Goal: Task Accomplishment & Management: Manage account settings

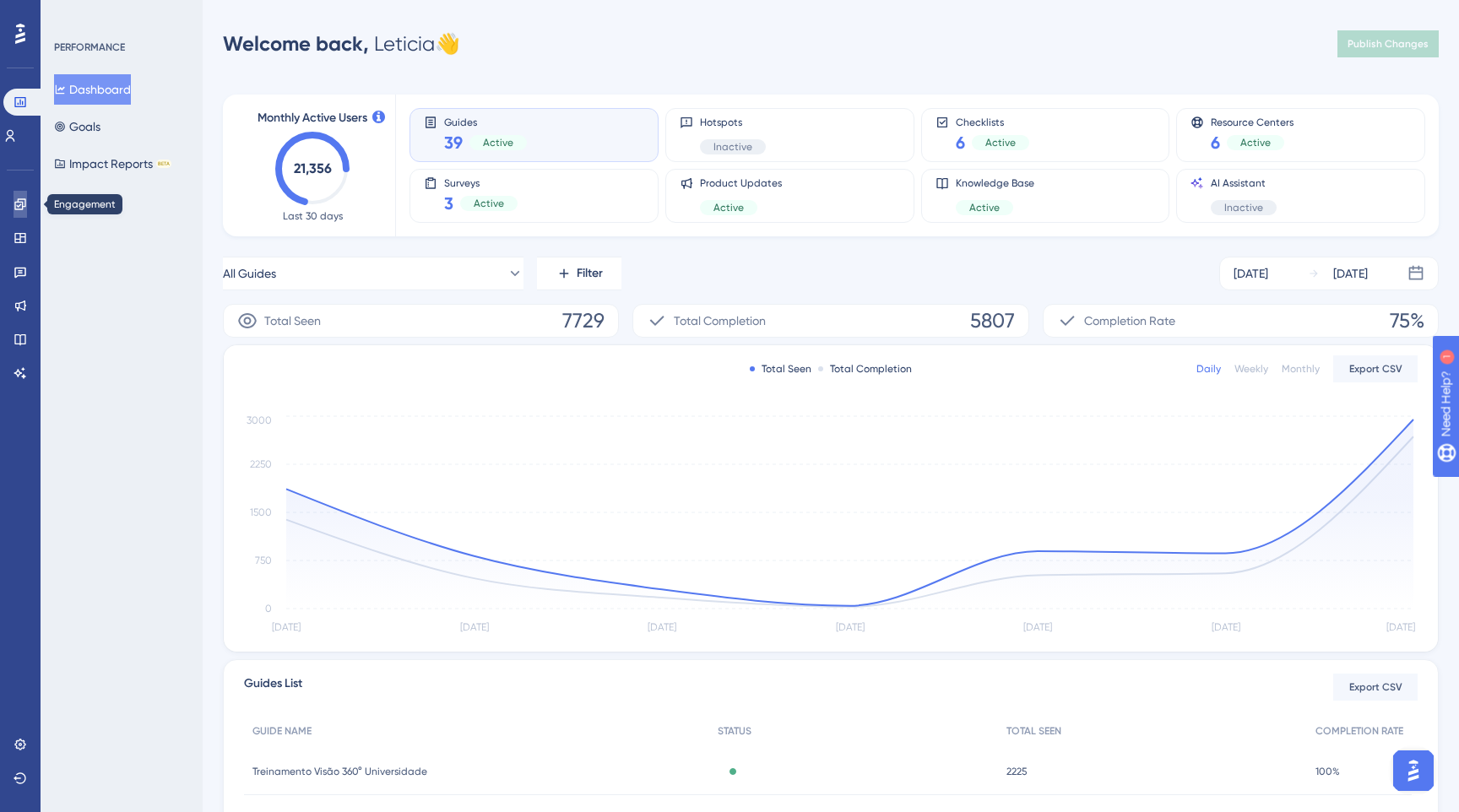
click at [24, 208] on icon at bounding box center [21, 204] width 14 height 14
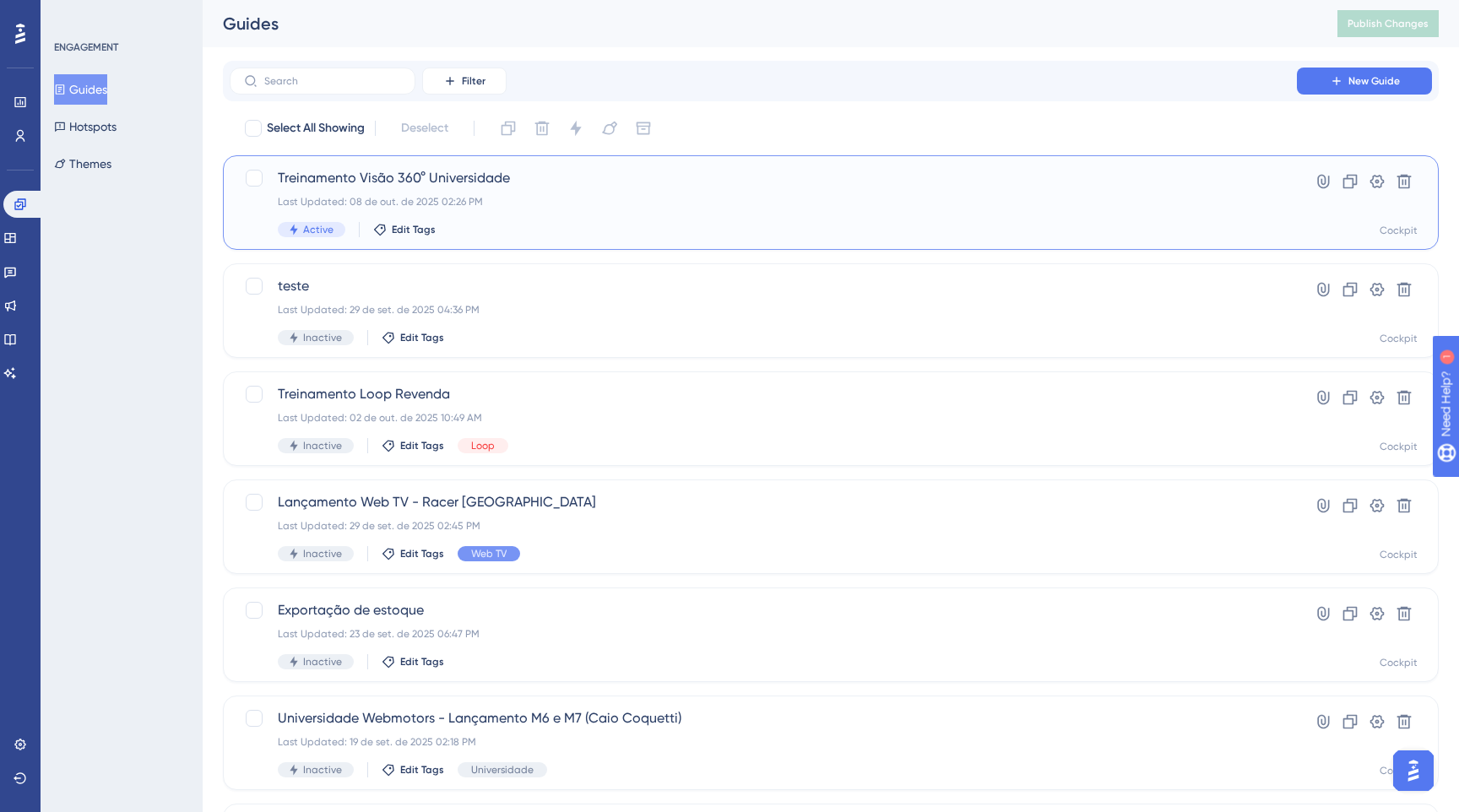
click at [563, 184] on span "Treinamento Visão 360° Universidade" at bounding box center [762, 178] width 971 height 21
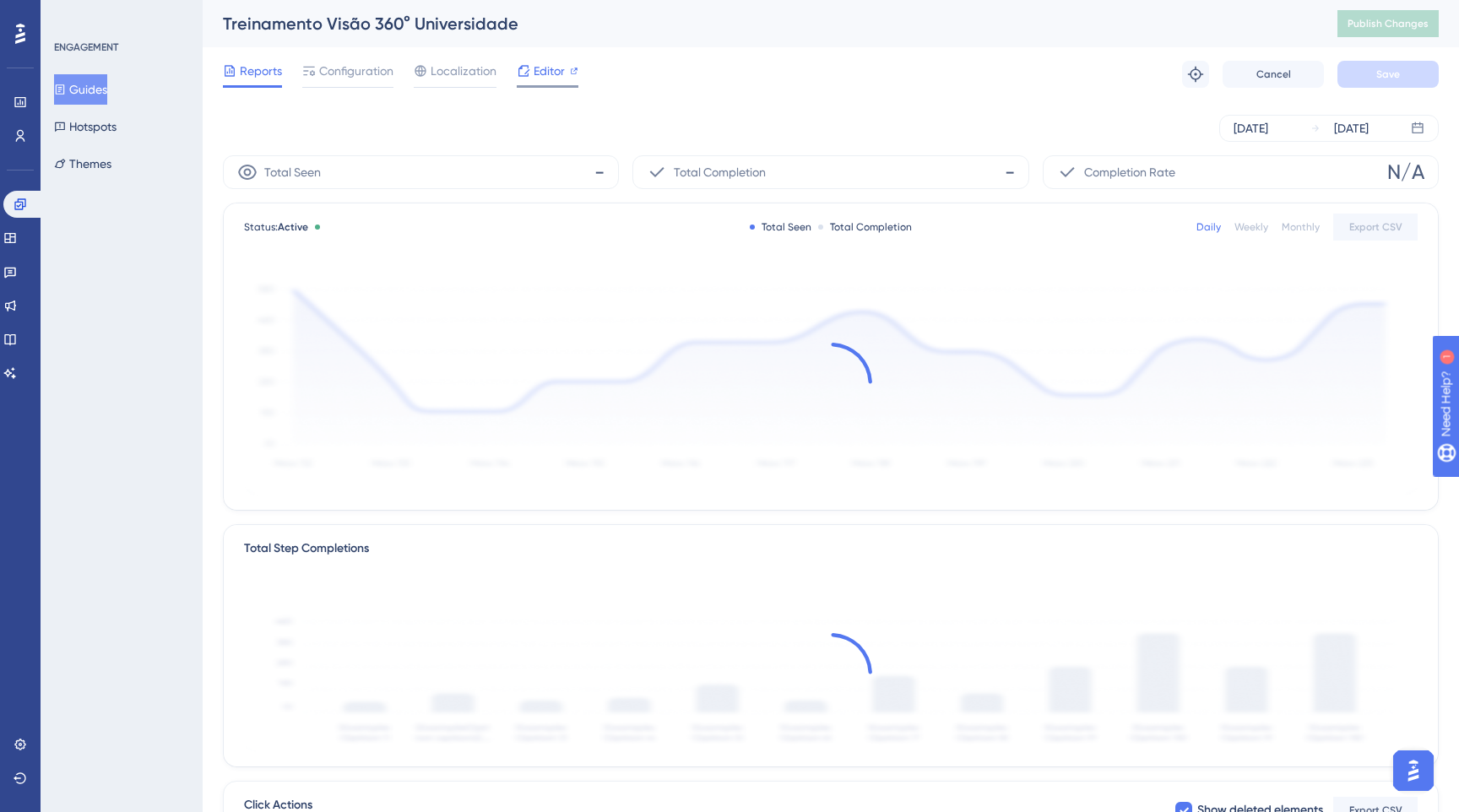
click at [576, 77] on div at bounding box center [574, 71] width 9 height 21
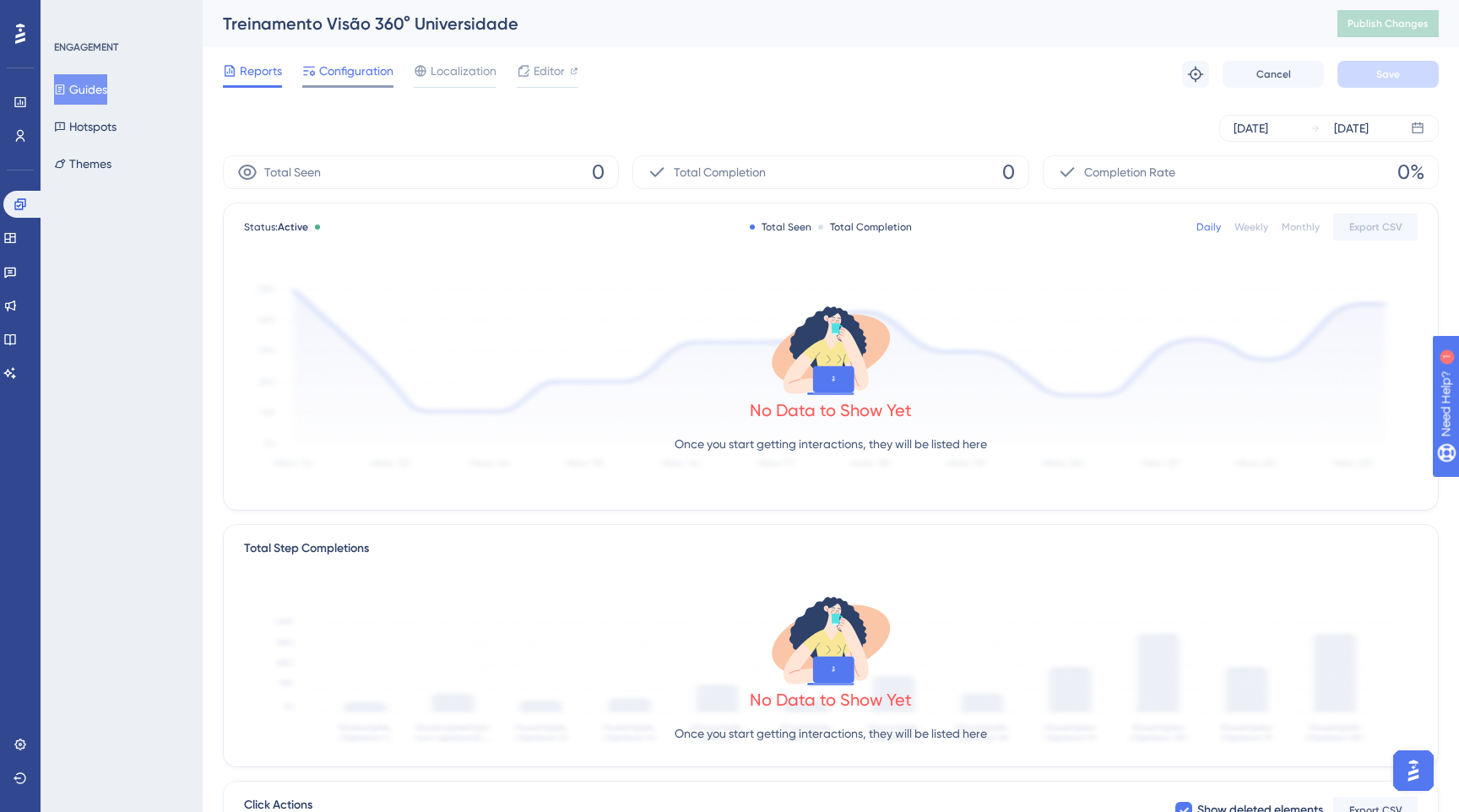
click at [326, 66] on span "Configuration" at bounding box center [357, 71] width 74 height 21
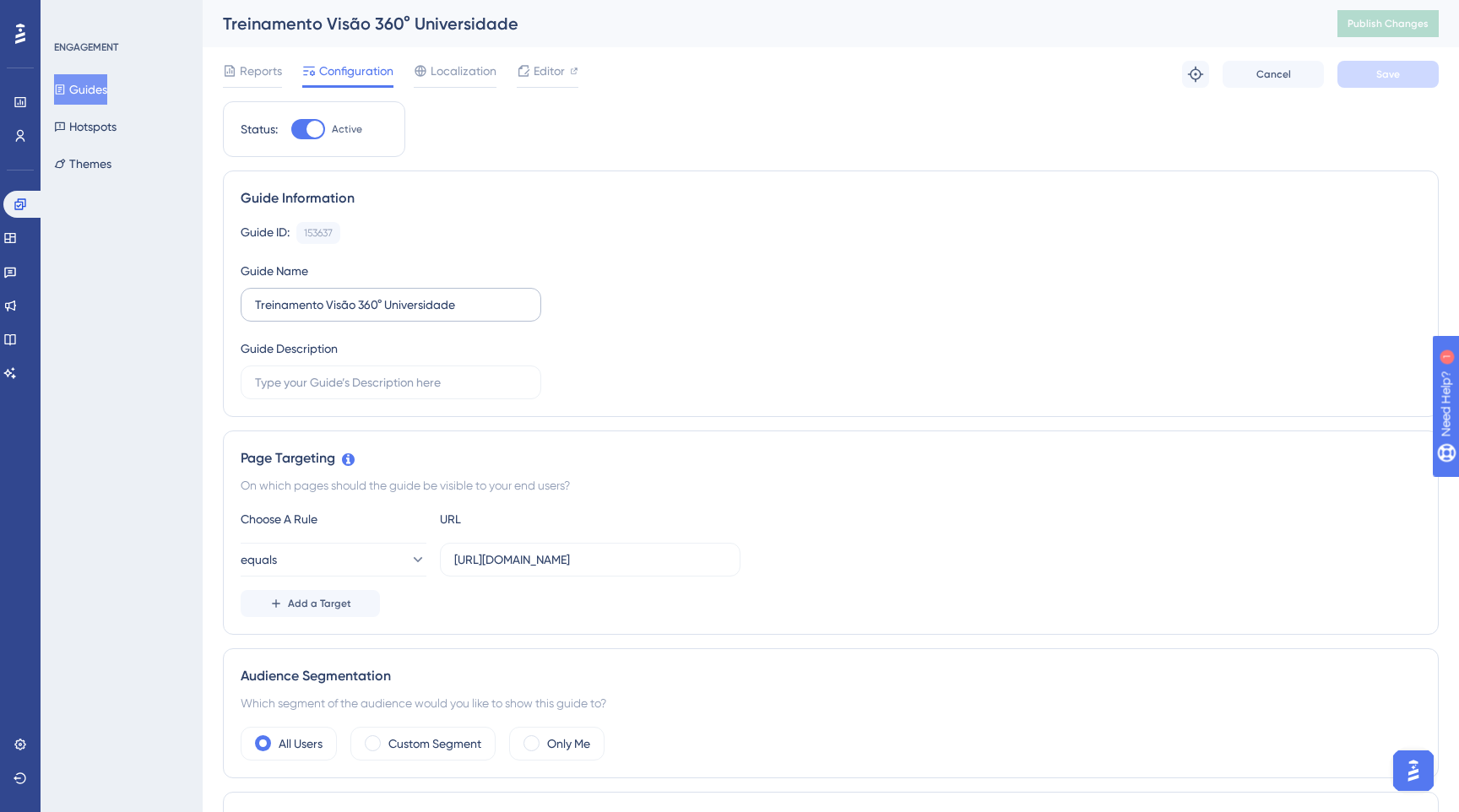
scroll to position [78, 0]
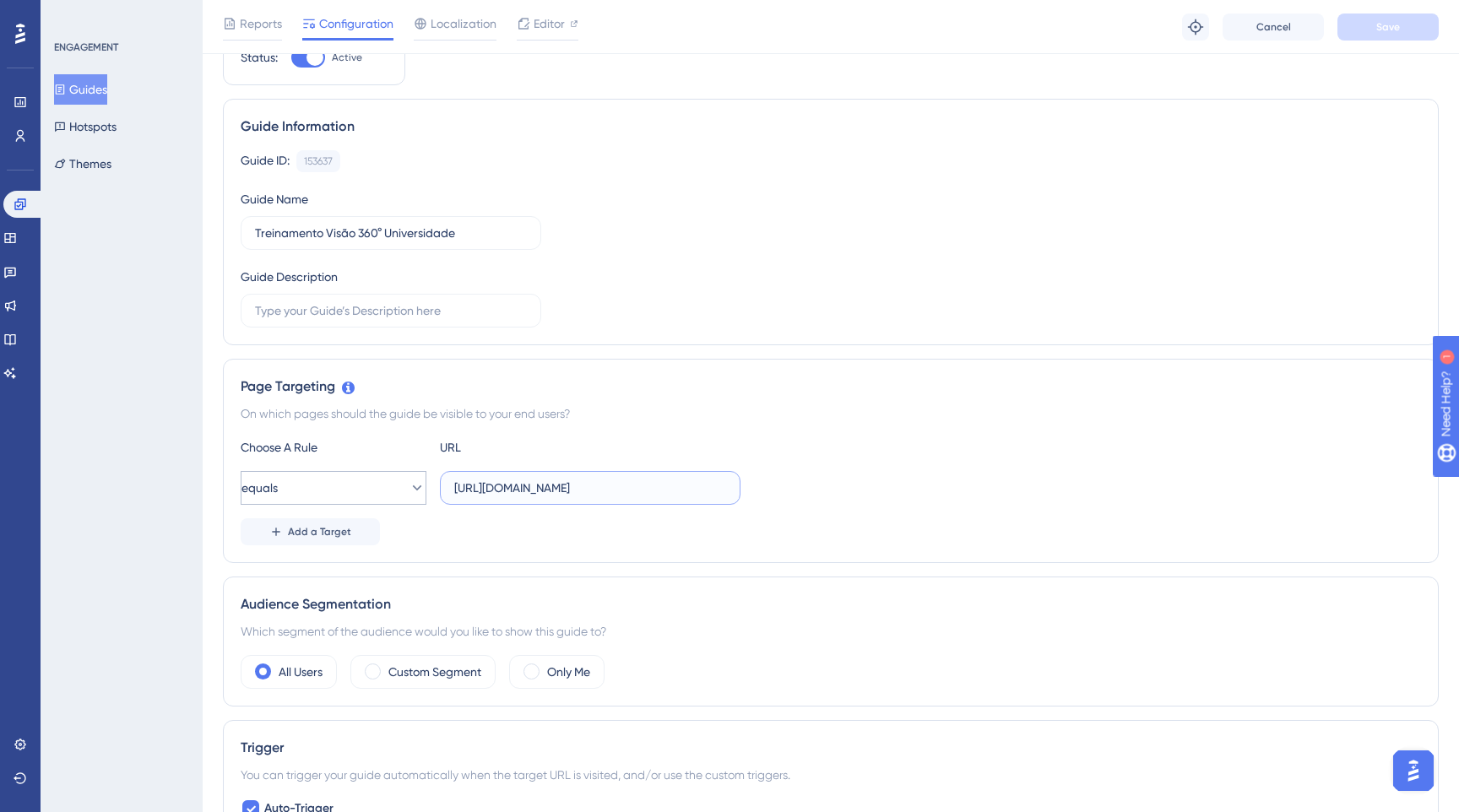
drag, startPoint x: 647, startPoint y: 487, endPoint x: 395, endPoint y: 485, distance: 252.0
click at [395, 485] on div "equals [URL][DOMAIN_NAME]" at bounding box center [490, 487] width 500 height 34
click at [725, 343] on div "Guide Information Guide ID: 153637 Copy Guide Name Treinamento Visão 360° Unive…" at bounding box center [831, 222] width 1216 height 246
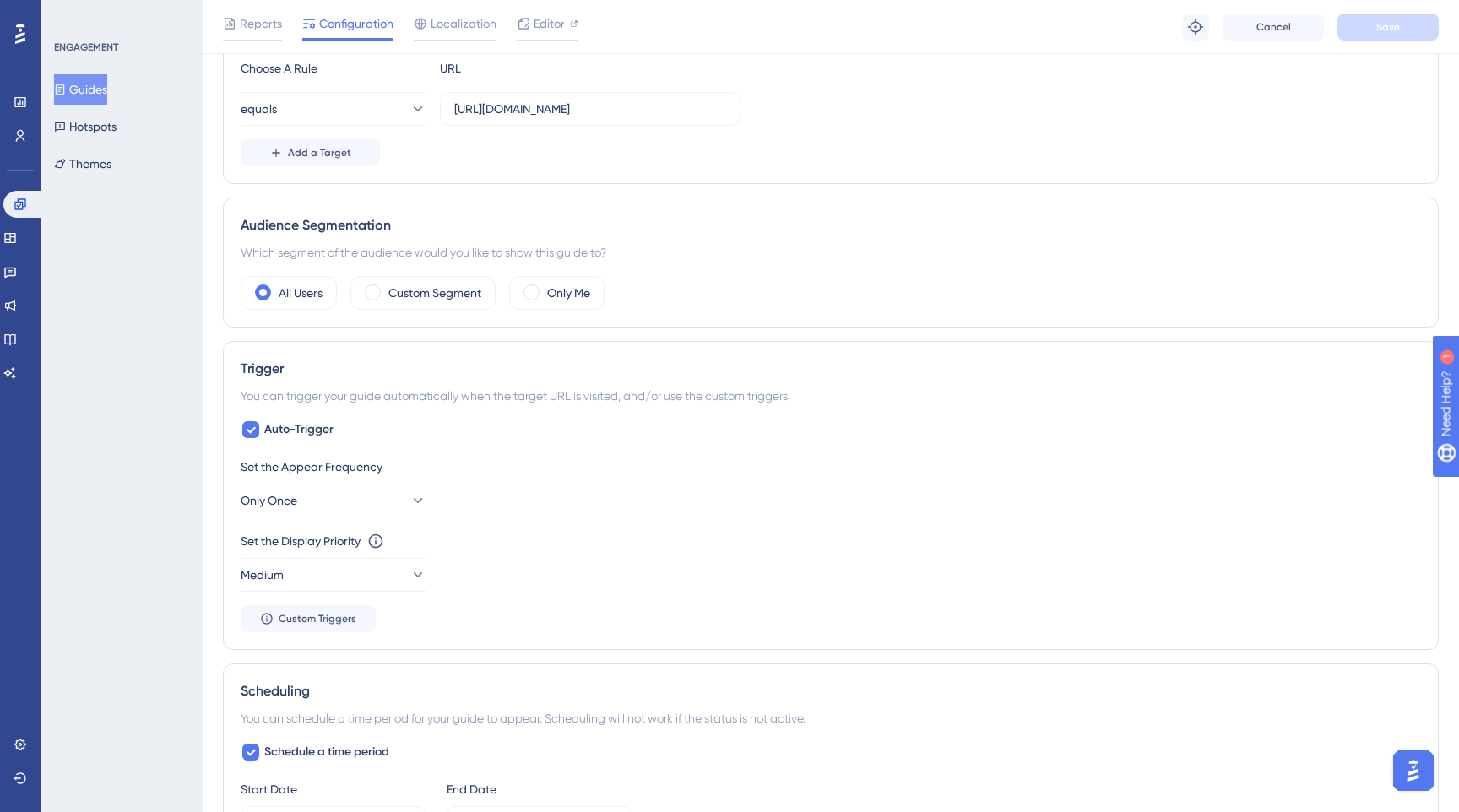
scroll to position [0, 0]
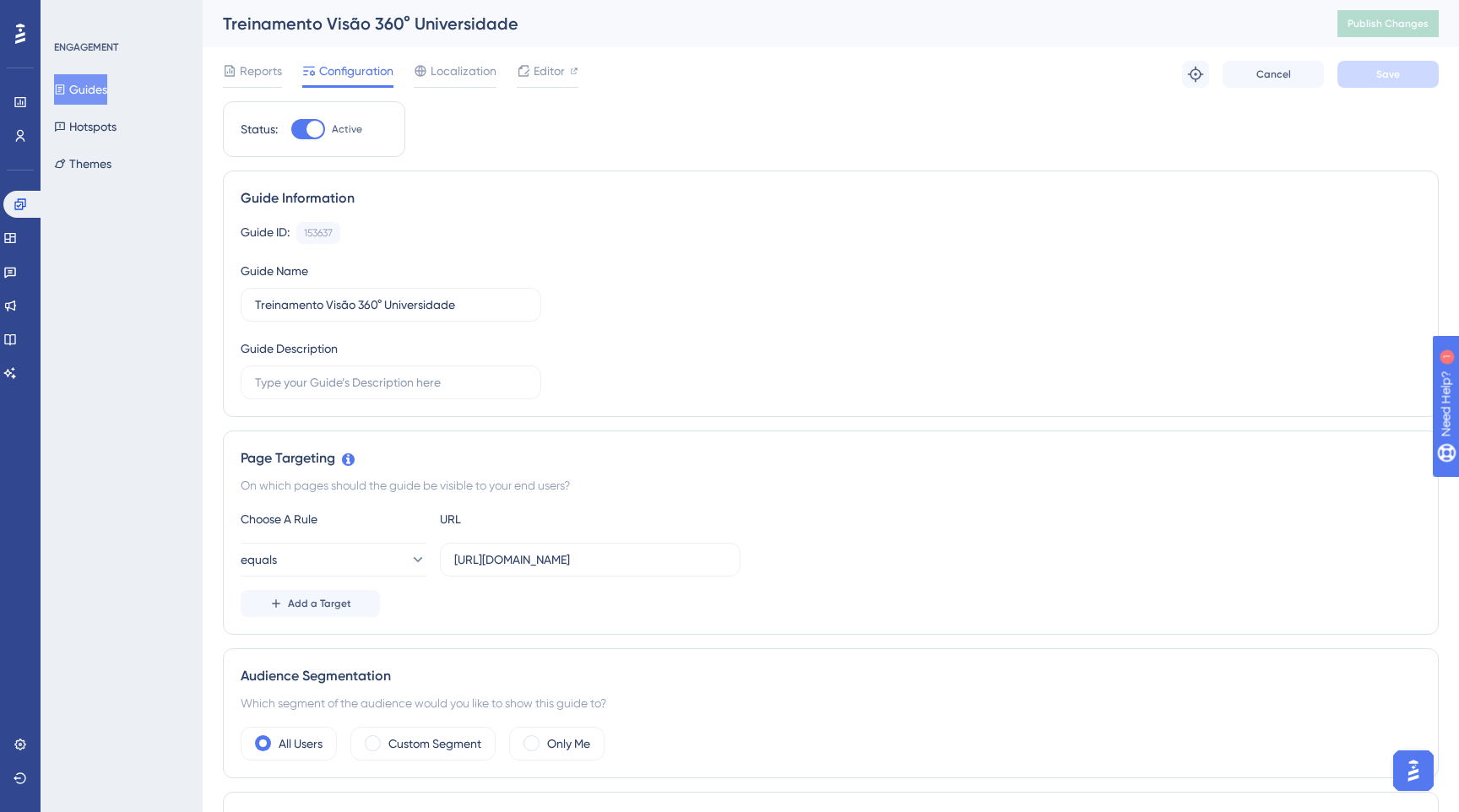
click at [94, 92] on button "Guides" at bounding box center [81, 89] width 53 height 30
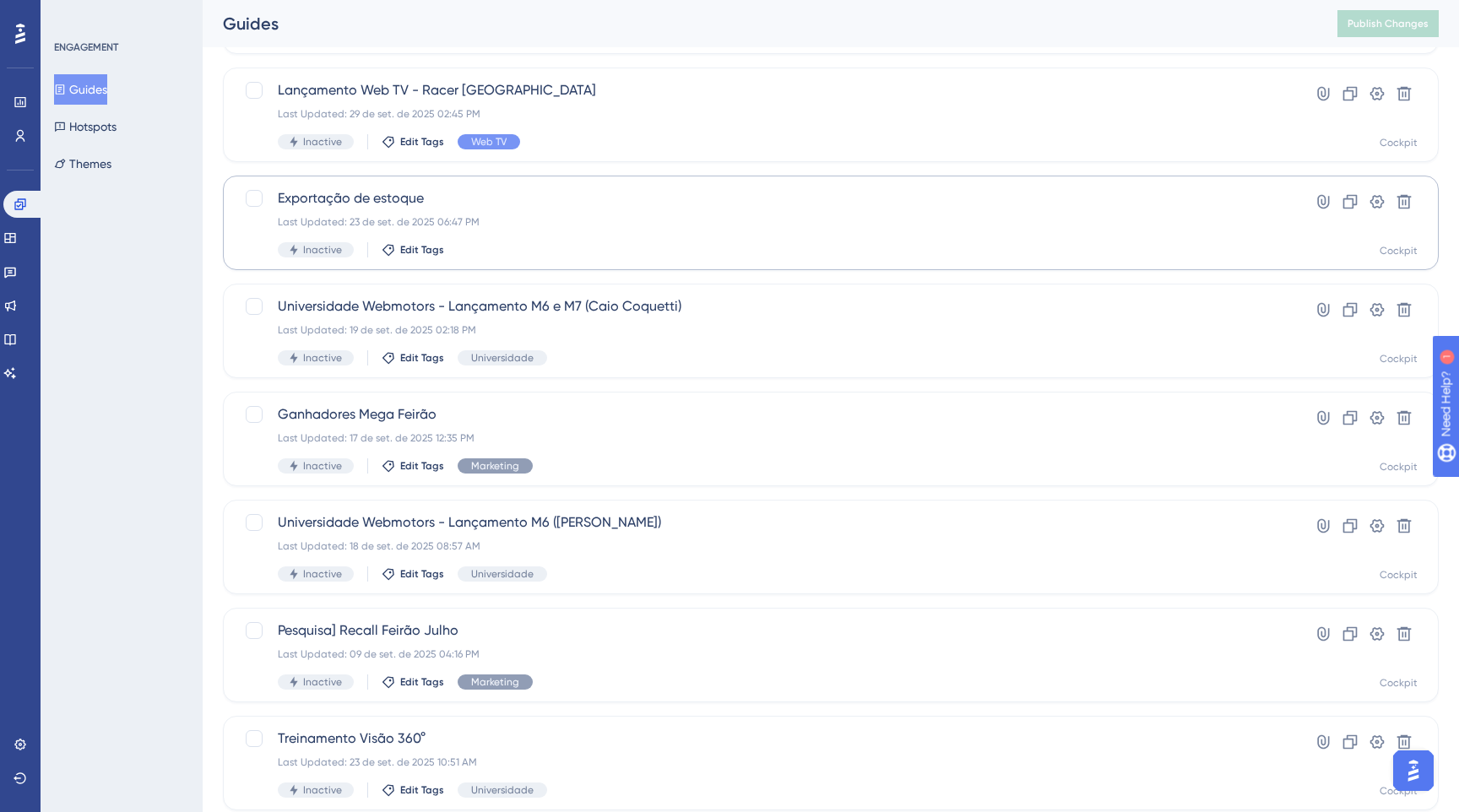
scroll to position [416, 0]
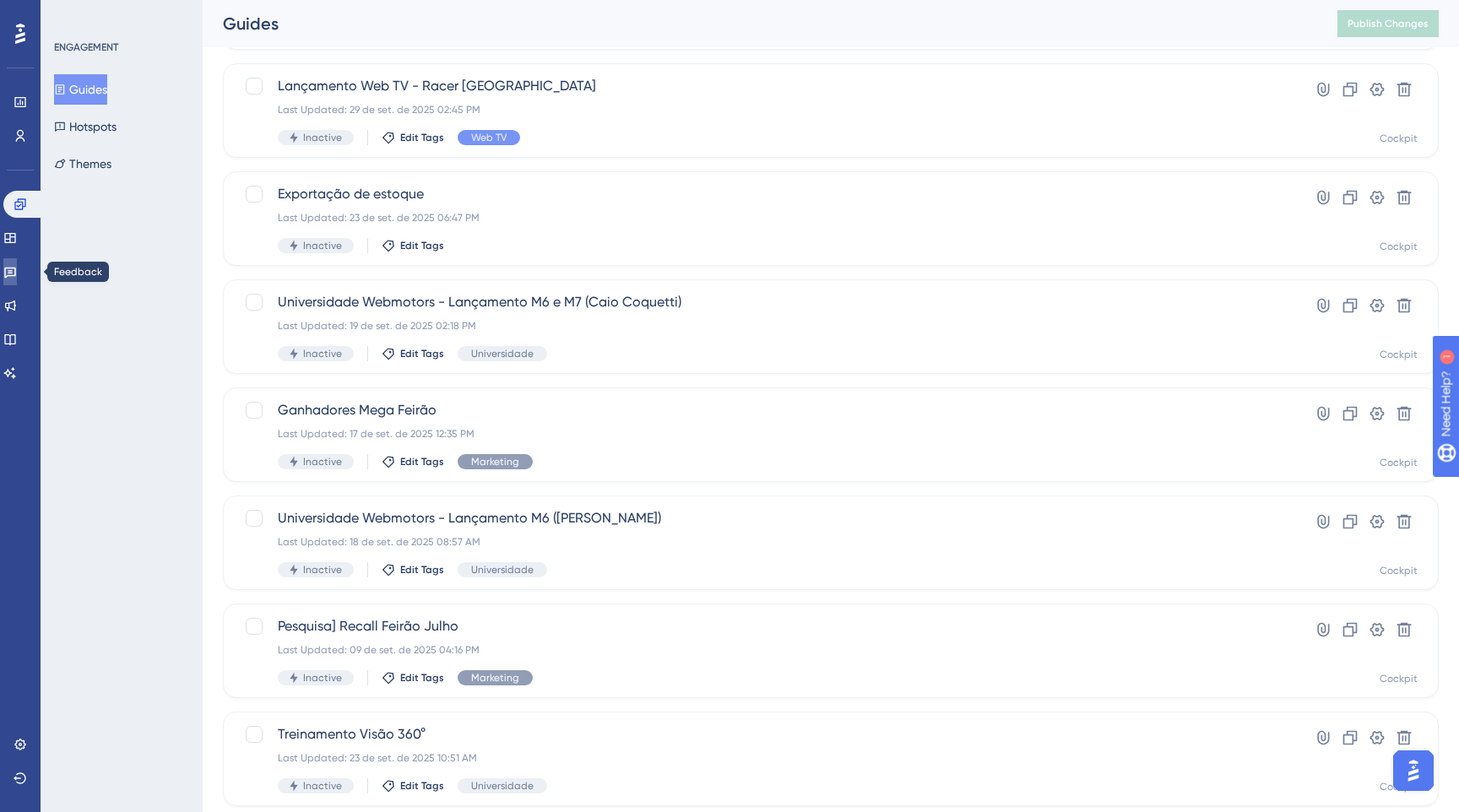
click at [17, 269] on icon at bounding box center [10, 272] width 14 height 14
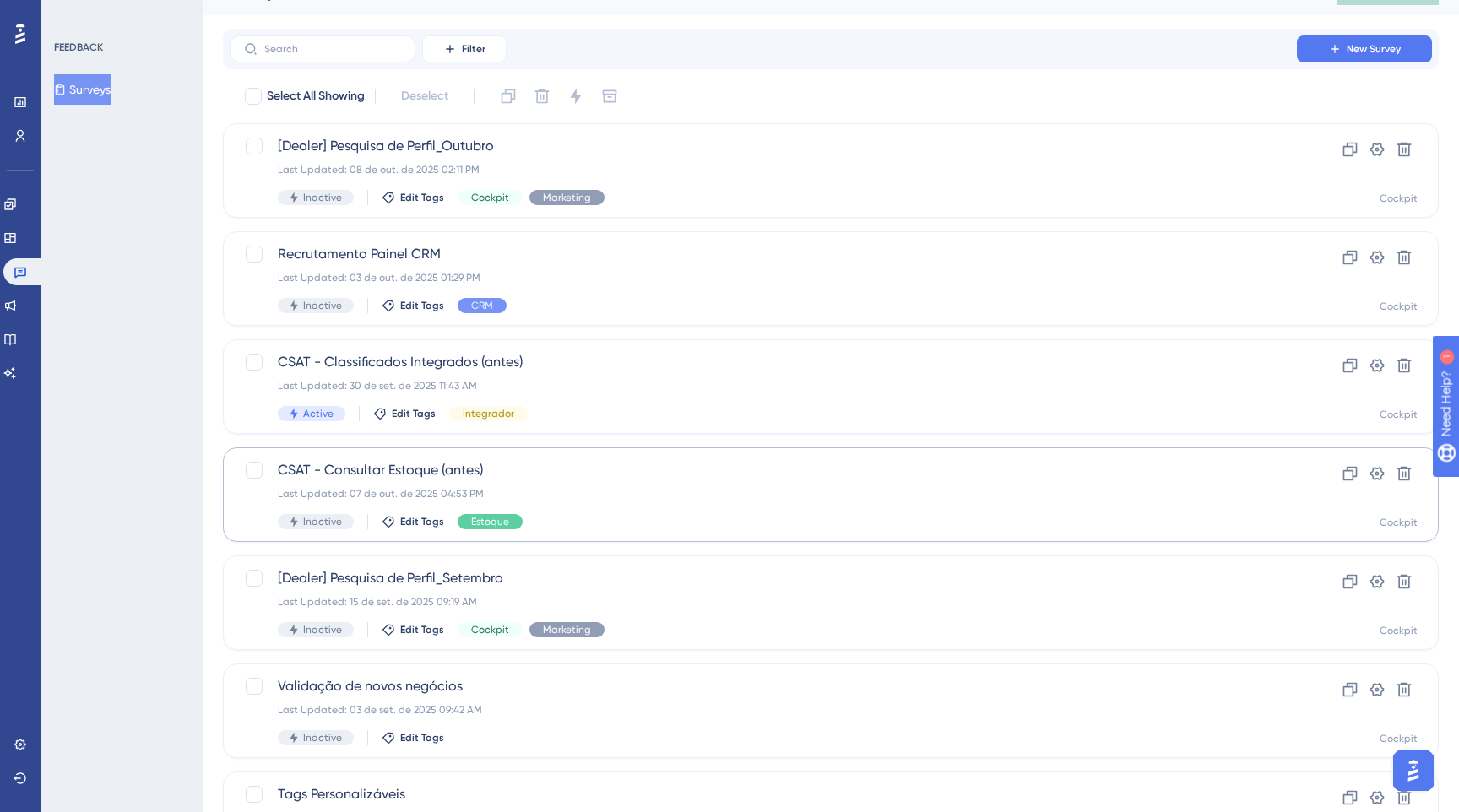
scroll to position [35, 0]
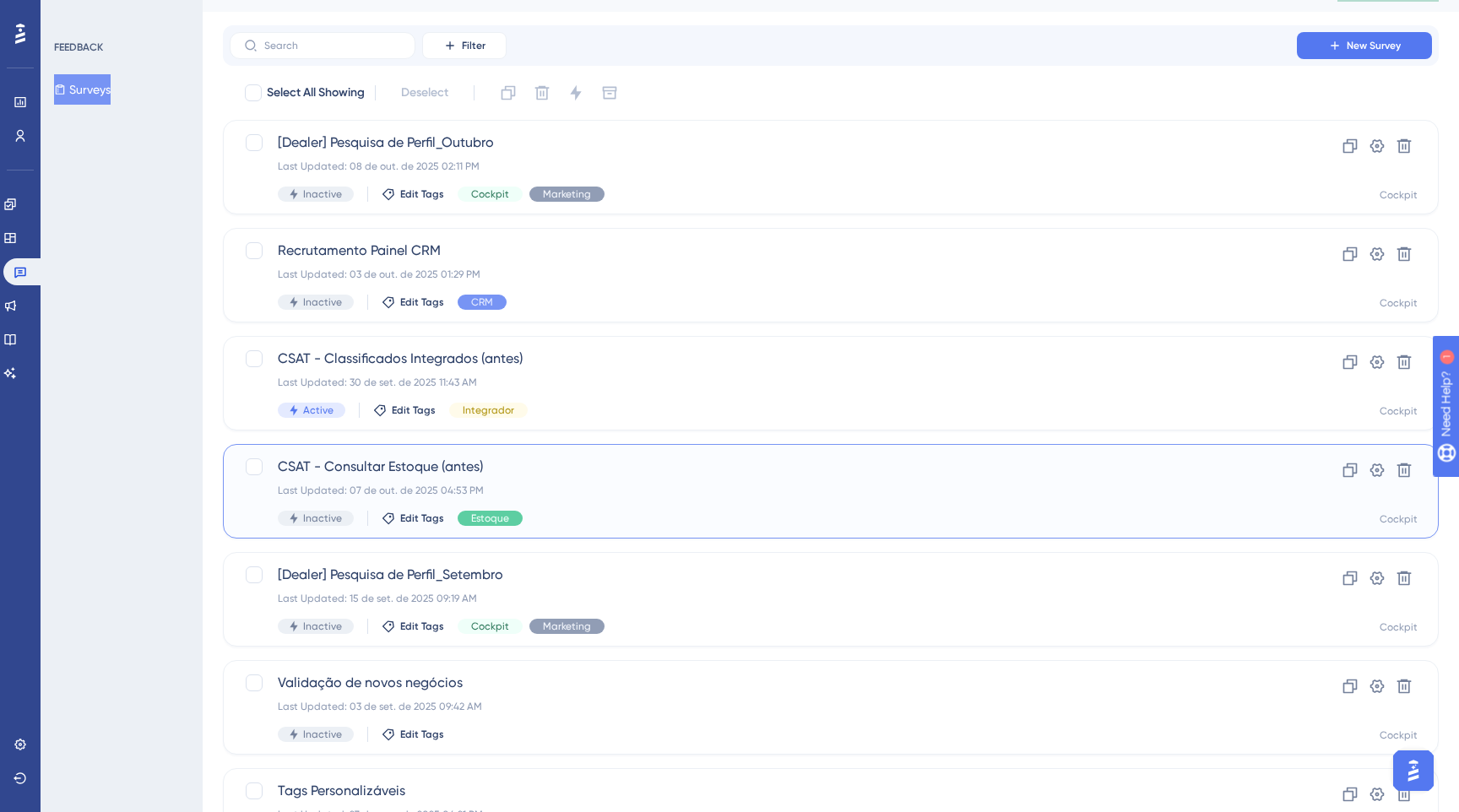
click at [573, 485] on div "Last Updated: 07 de out. de 2025 04:53 PM" at bounding box center [762, 491] width 971 height 14
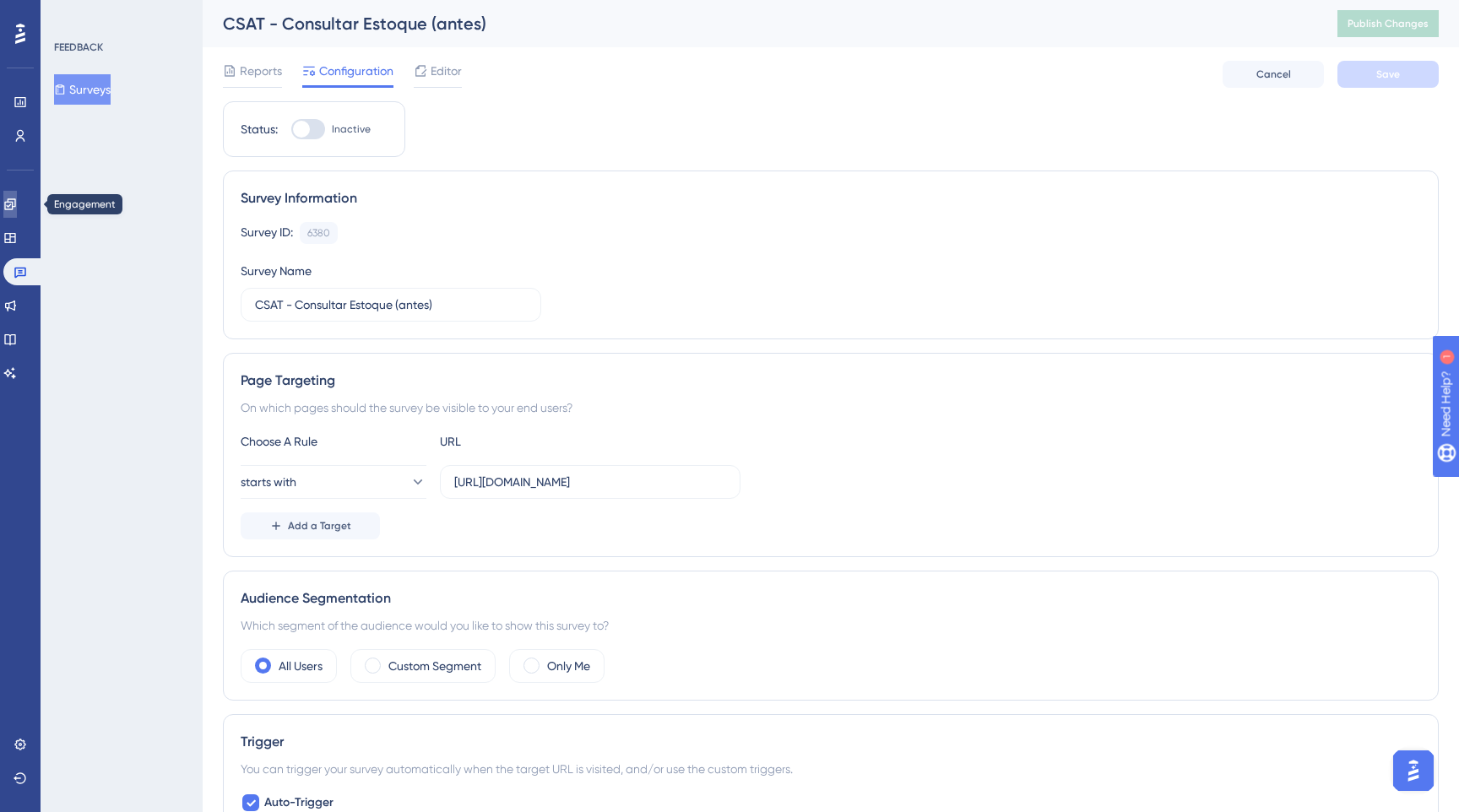
click at [16, 201] on icon at bounding box center [9, 203] width 11 height 11
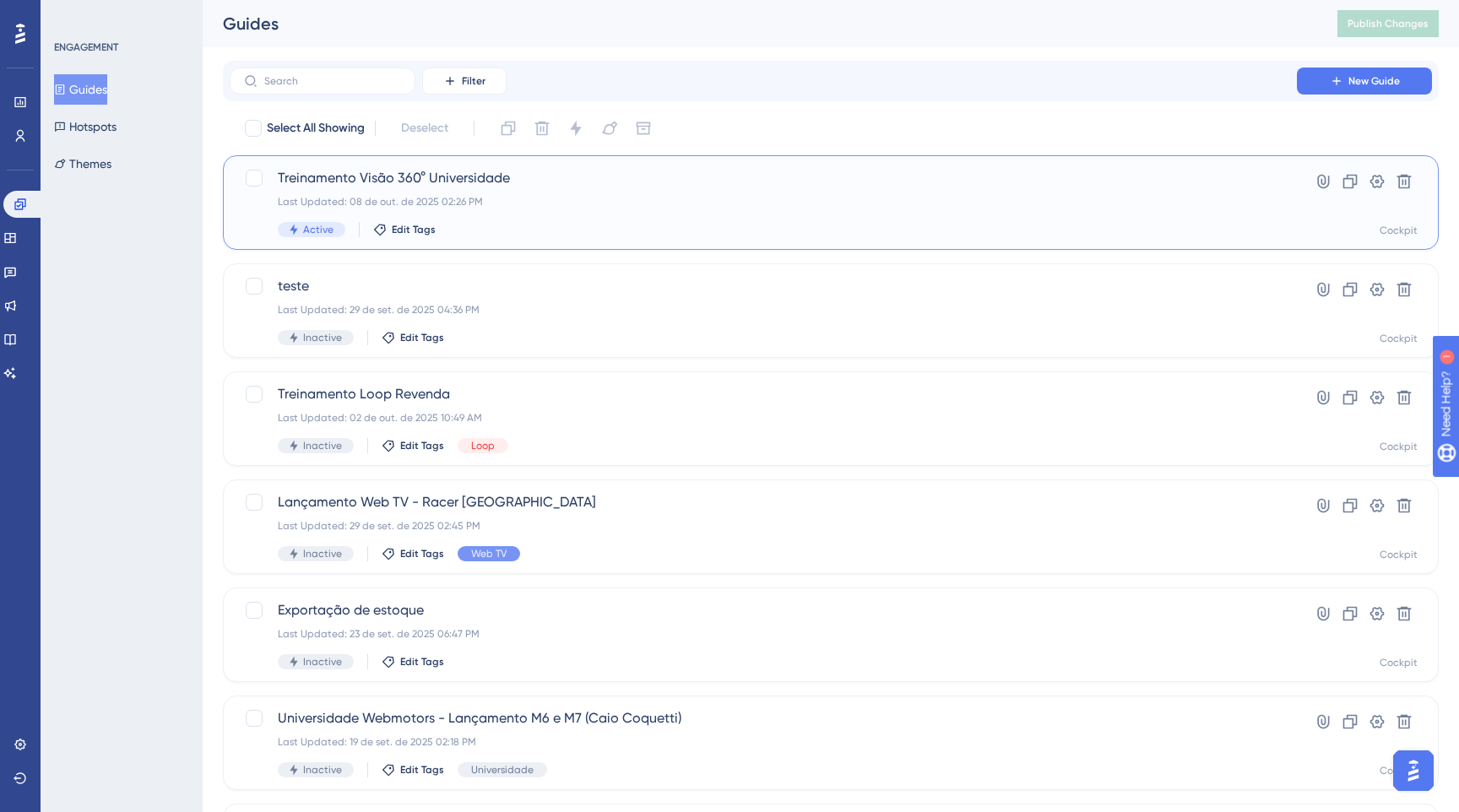
click at [551, 172] on span "Treinamento Visão 360° Universidade" at bounding box center [762, 178] width 971 height 21
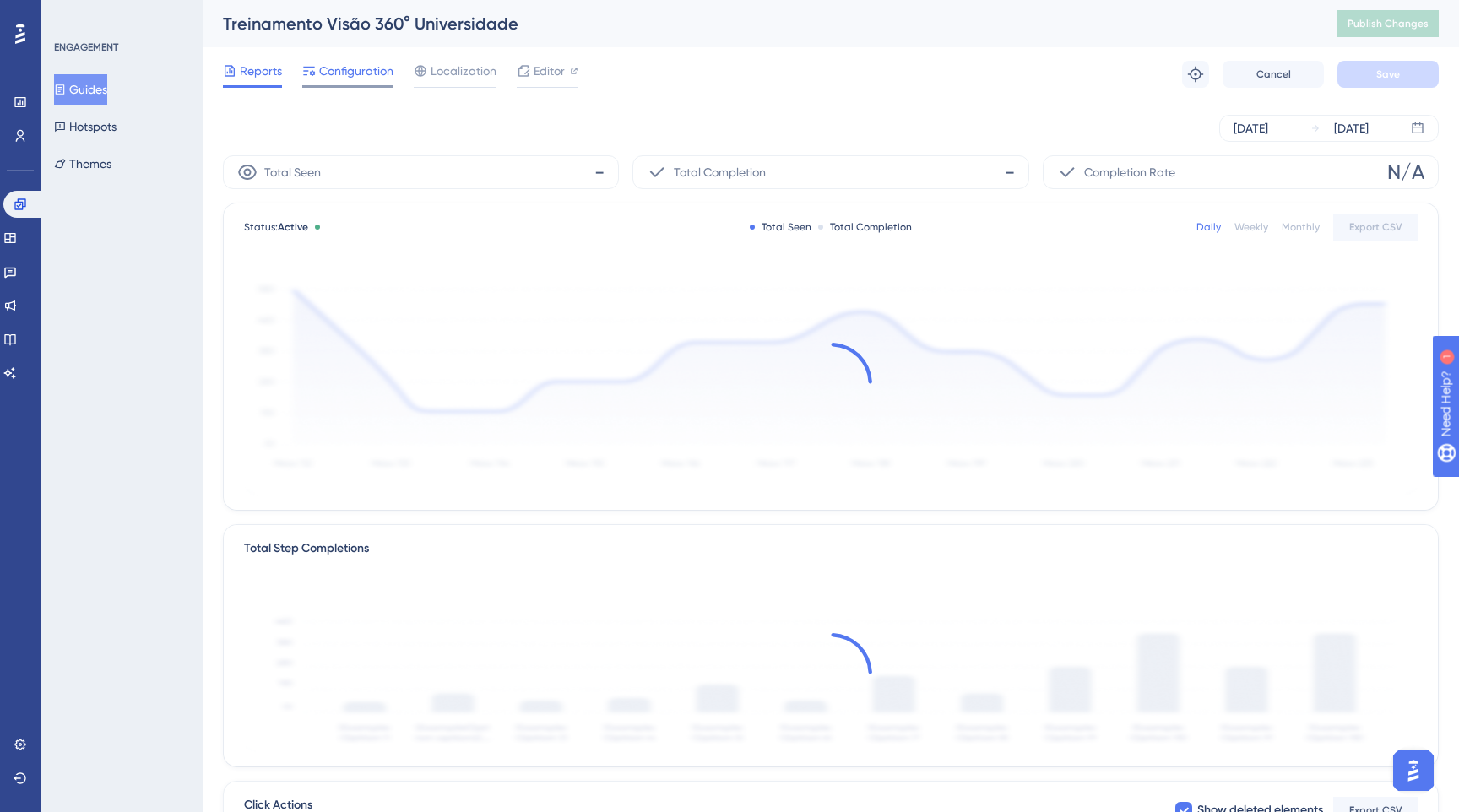
click at [345, 71] on span "Configuration" at bounding box center [357, 71] width 74 height 21
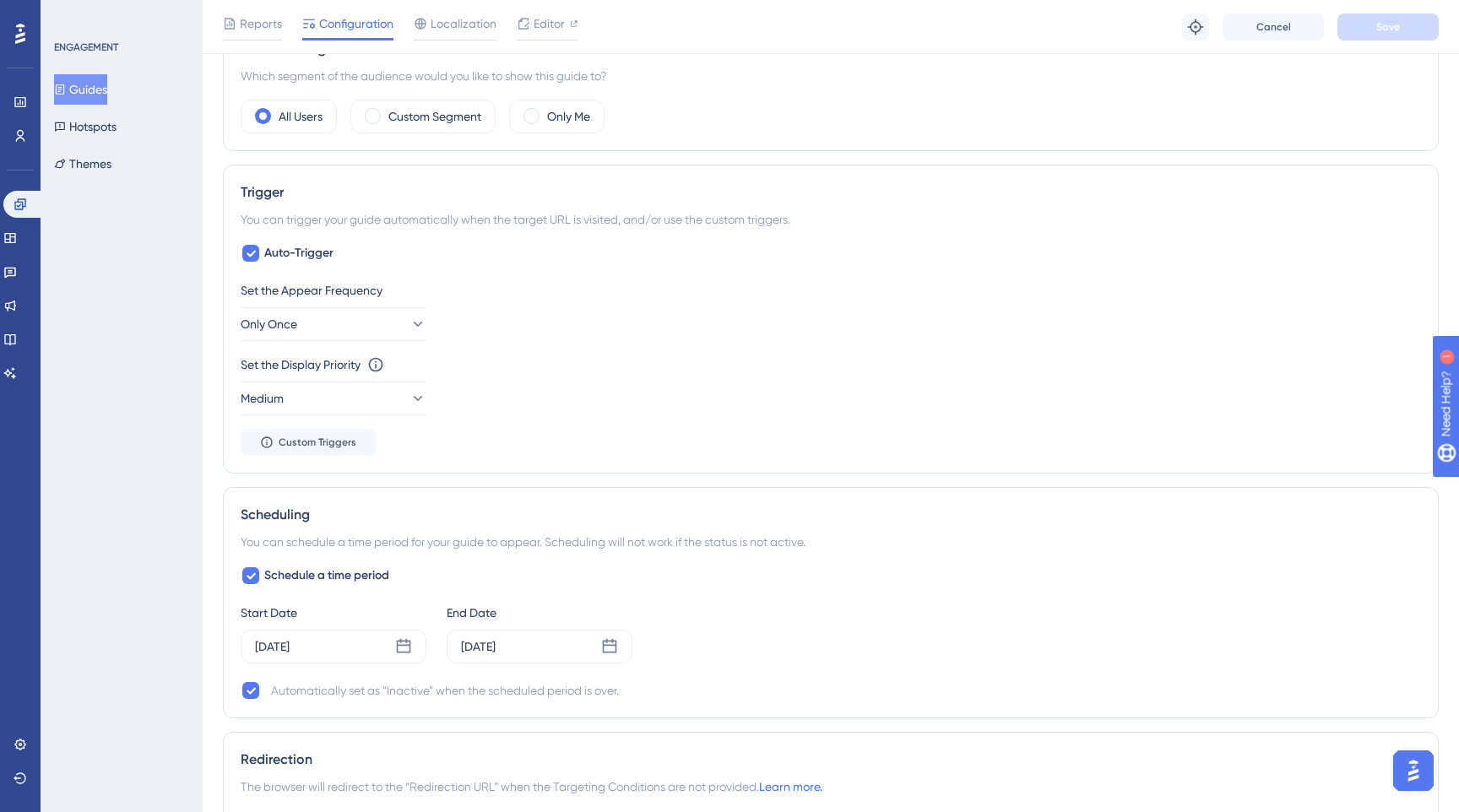
scroll to position [635, 0]
click at [100, 97] on button "Guides" at bounding box center [81, 89] width 53 height 30
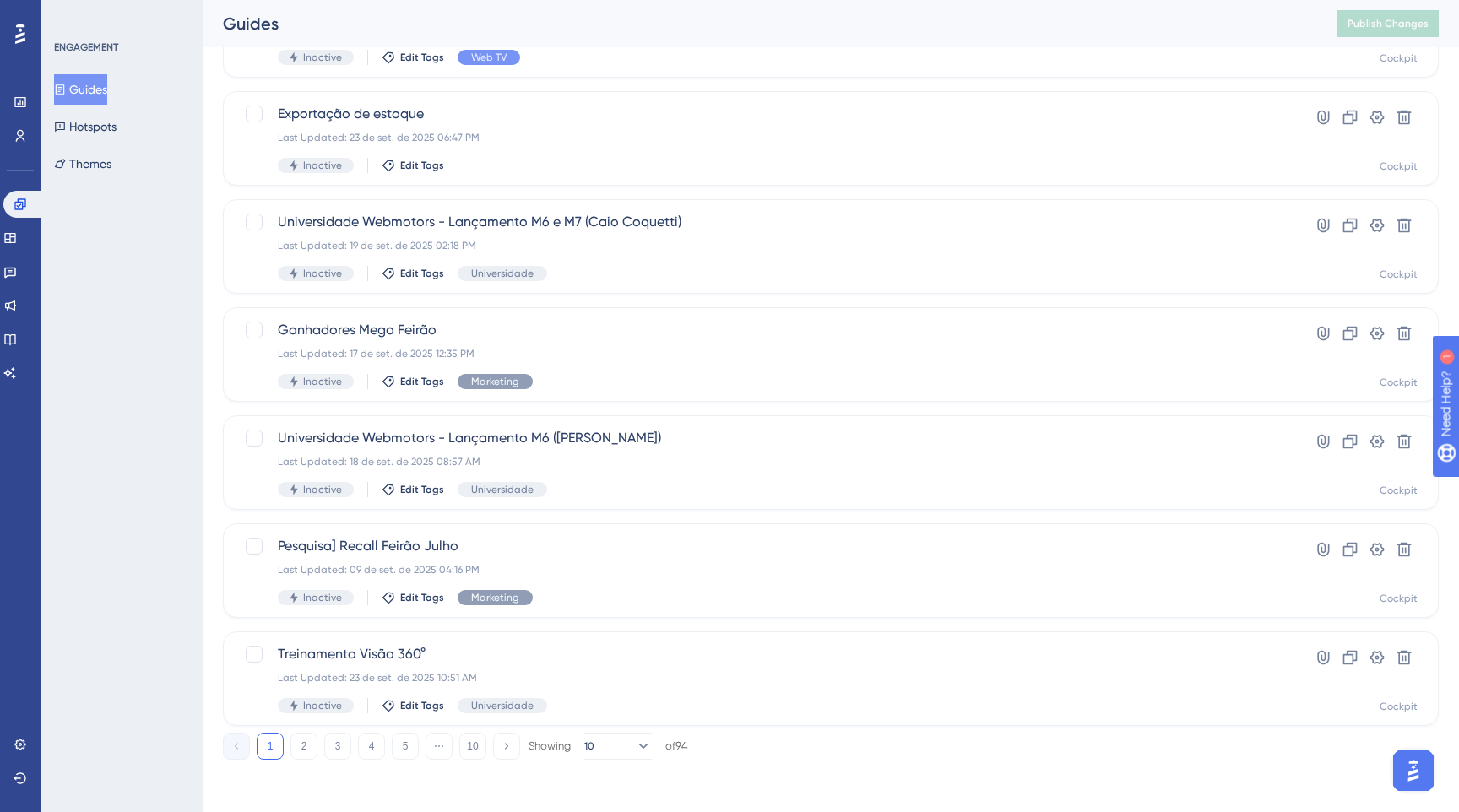
scroll to position [498, 0]
click at [309, 741] on button "2" at bounding box center [303, 744] width 27 height 27
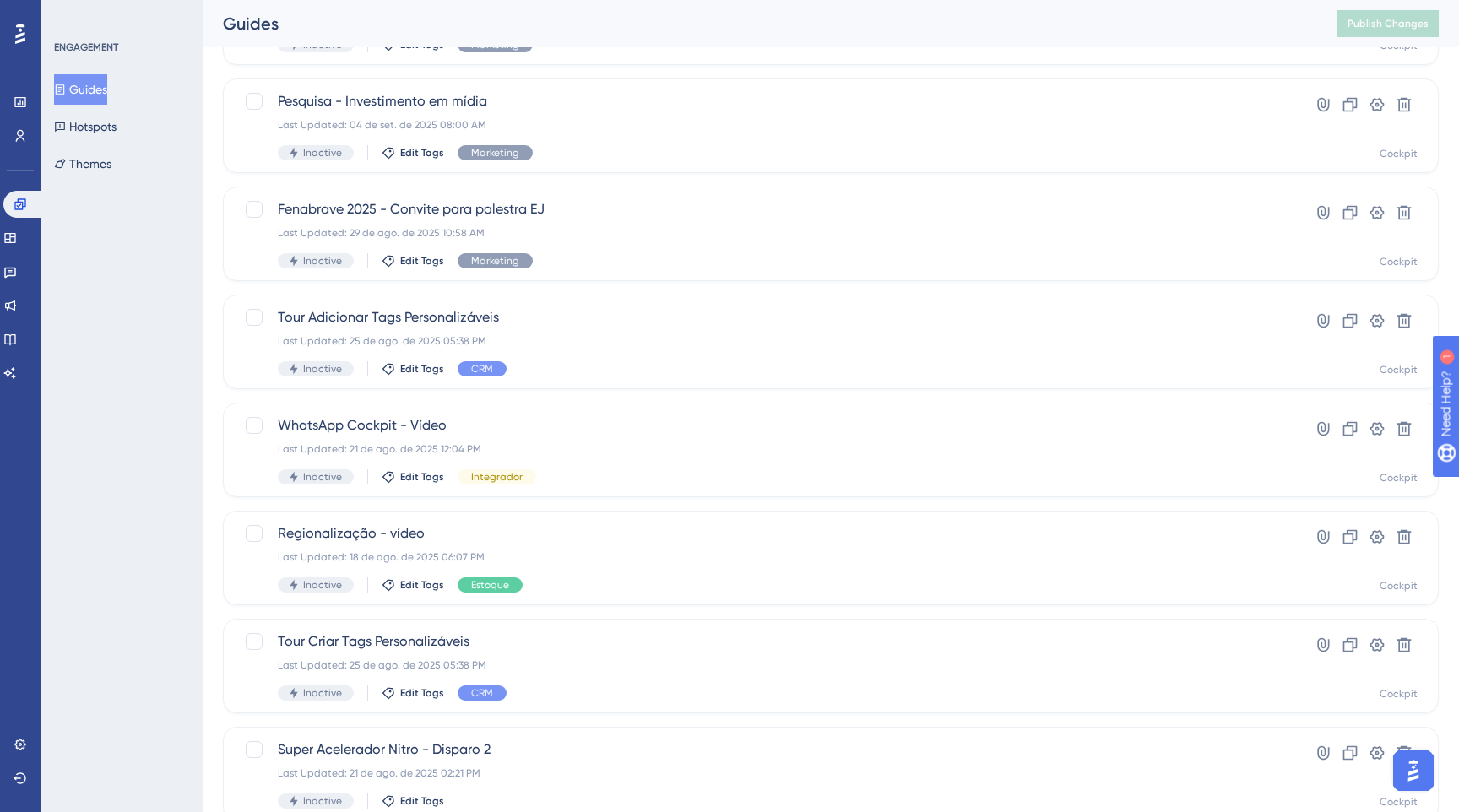
scroll to position [299, 0]
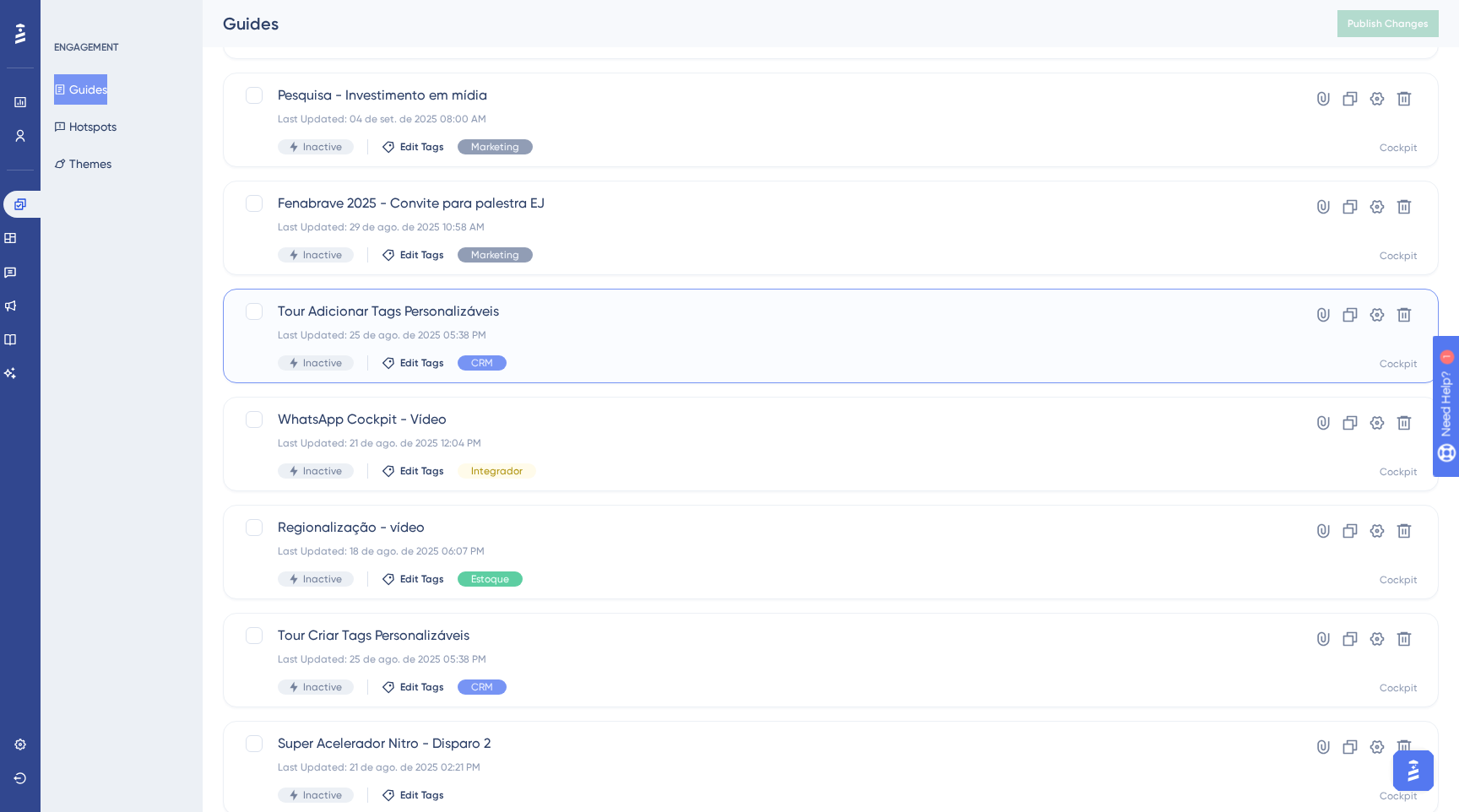
click at [586, 340] on div "Last Updated: 25 de ago. de 2025 05:38 PM" at bounding box center [762, 335] width 971 height 14
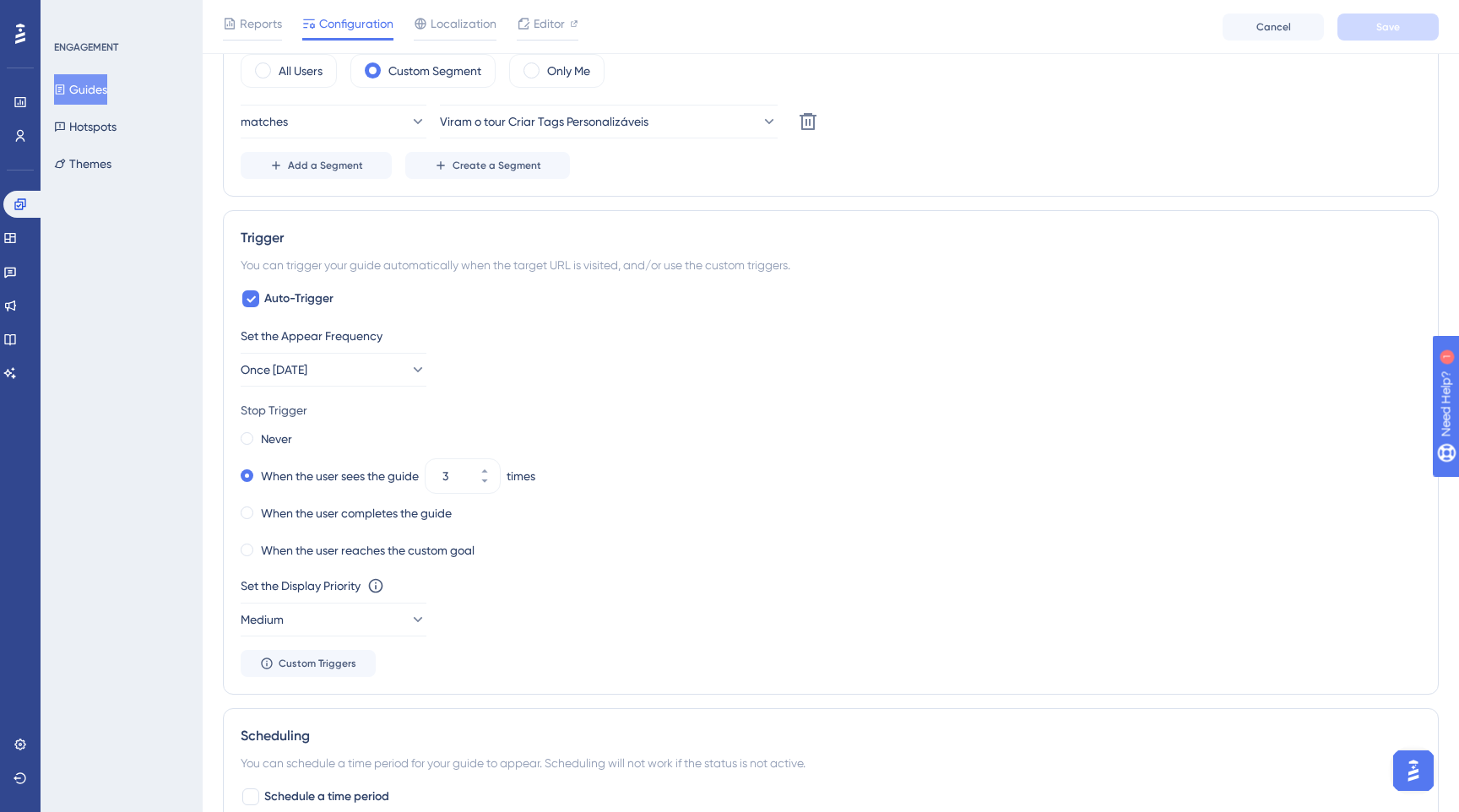
scroll to position [681, 0]
click at [364, 363] on button "Once [DATE]" at bounding box center [333, 368] width 186 height 34
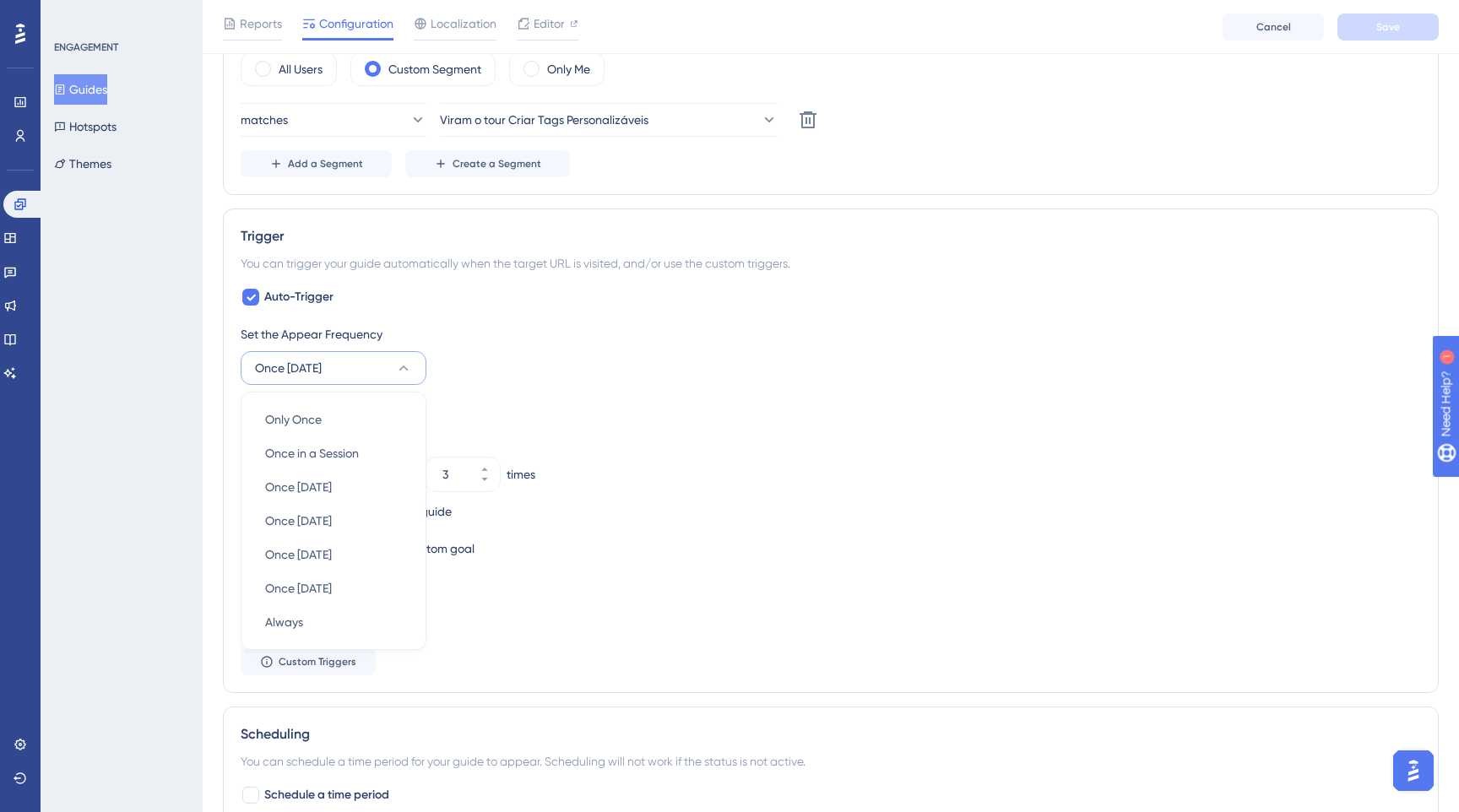
scroll to position [796, 0]
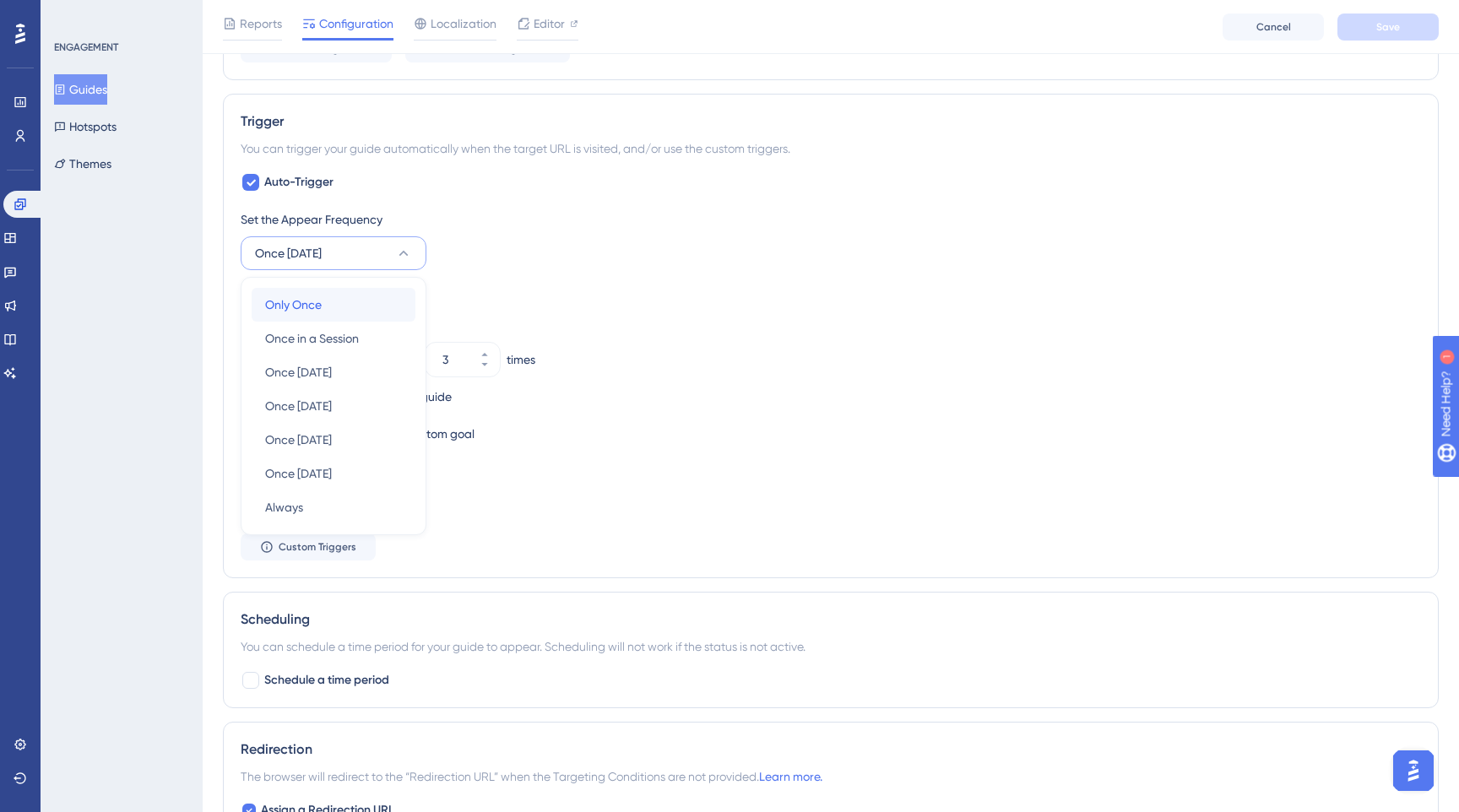
click at [315, 309] on span "Only Once" at bounding box center [294, 305] width 57 height 21
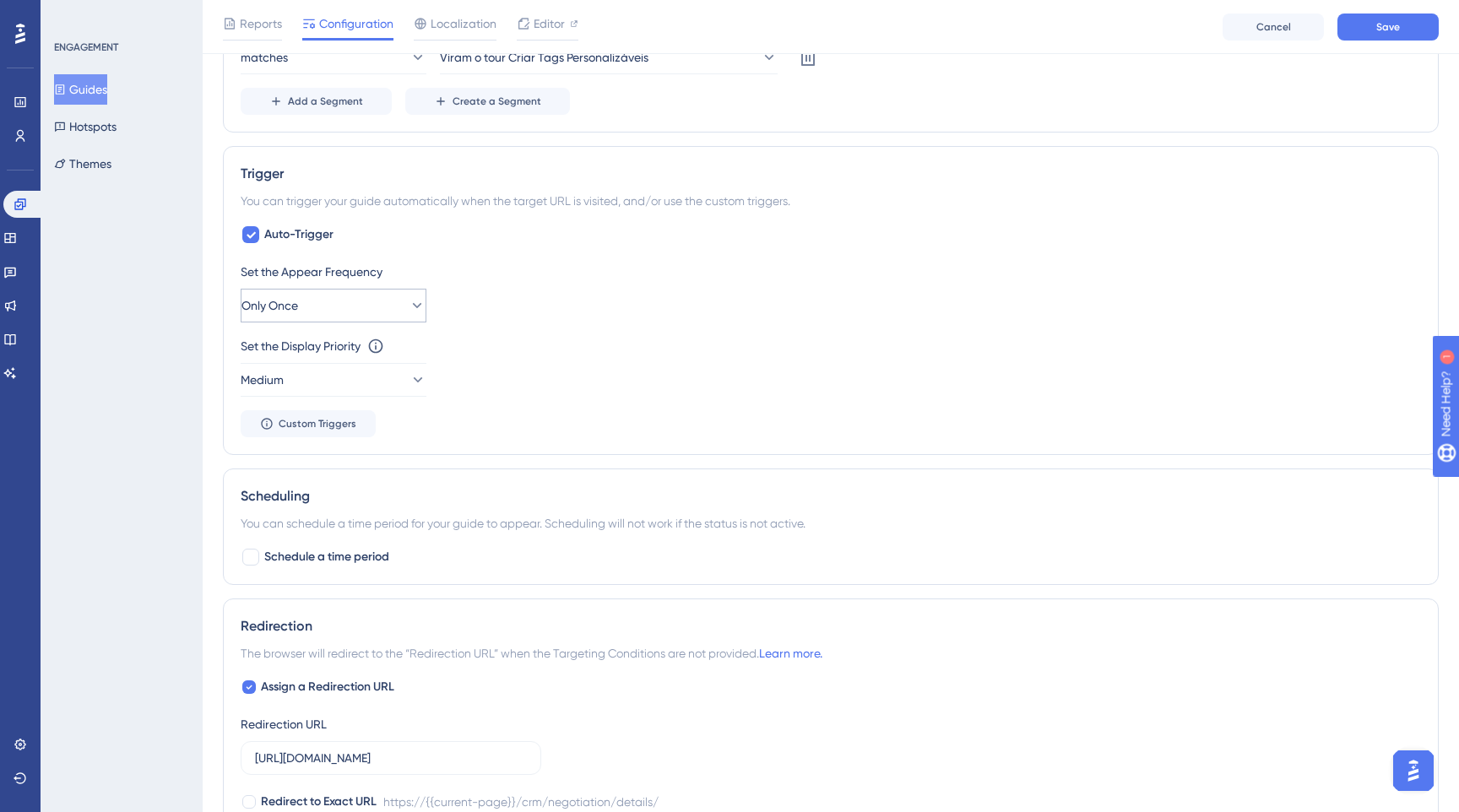
scroll to position [718, 0]
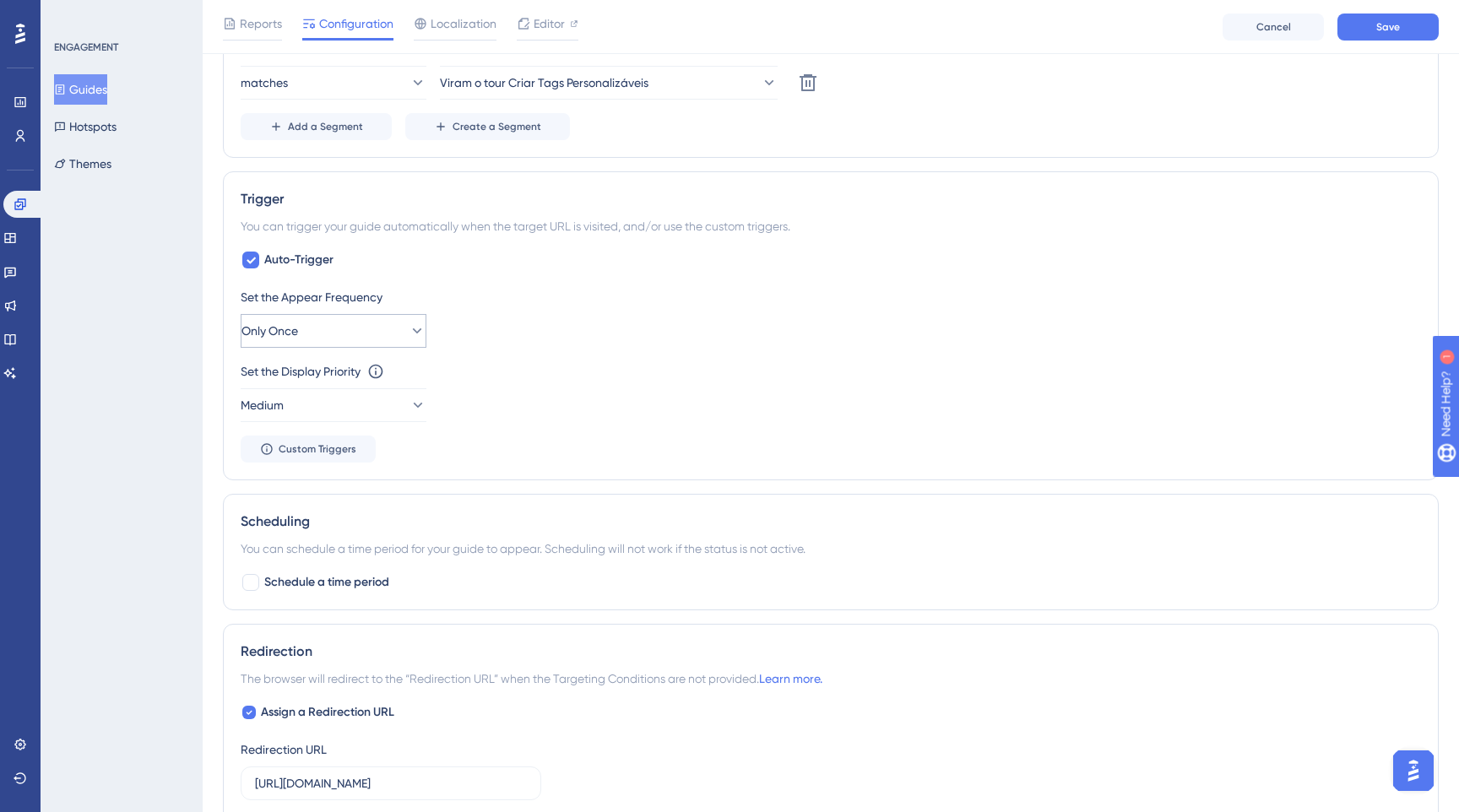
click at [277, 331] on span "Only Once" at bounding box center [270, 331] width 57 height 21
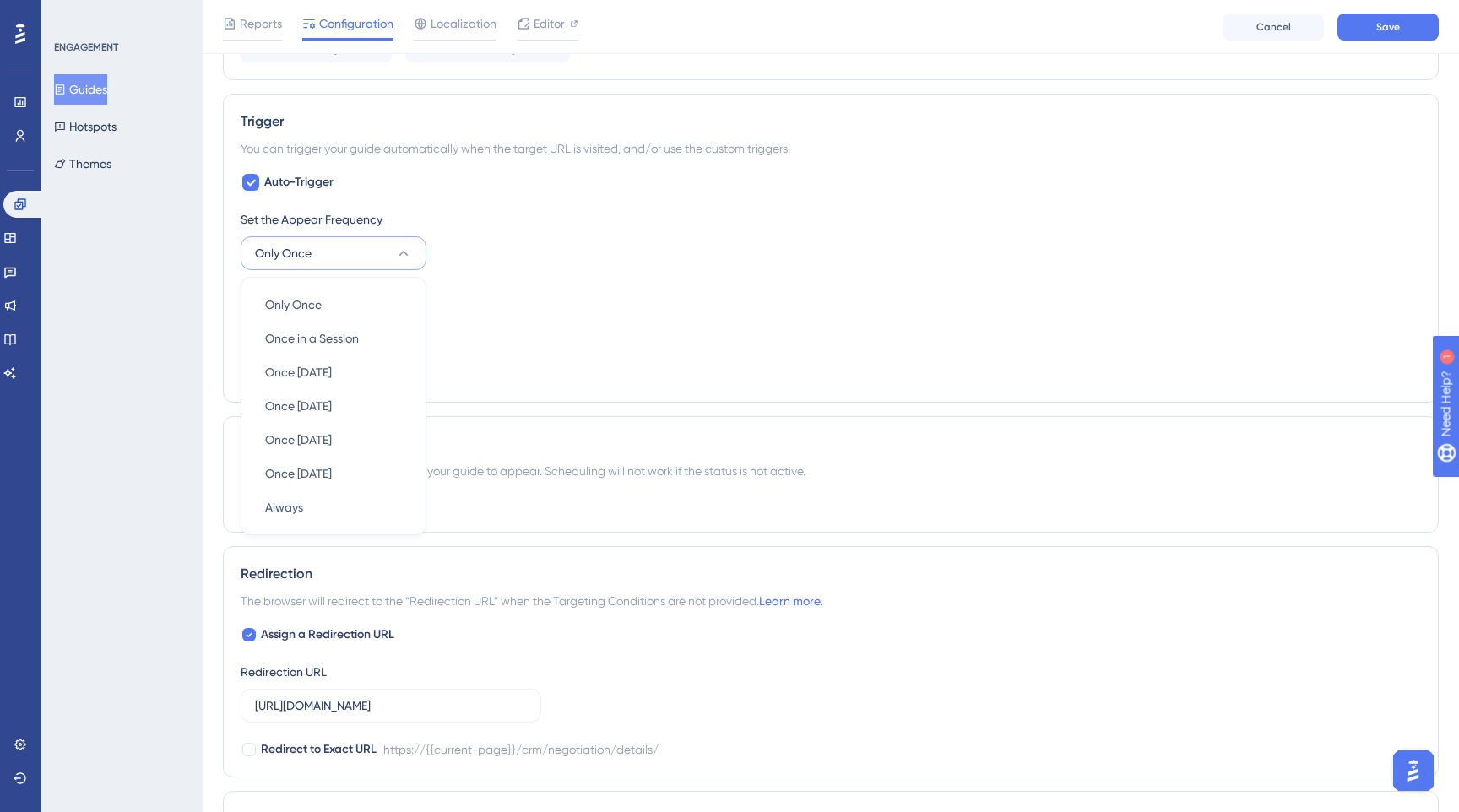
click at [210, 287] on div "Performance Users Engagement Widgets Feedback Product Updates Knowledge Base AI…" at bounding box center [830, 135] width 1257 height 1862
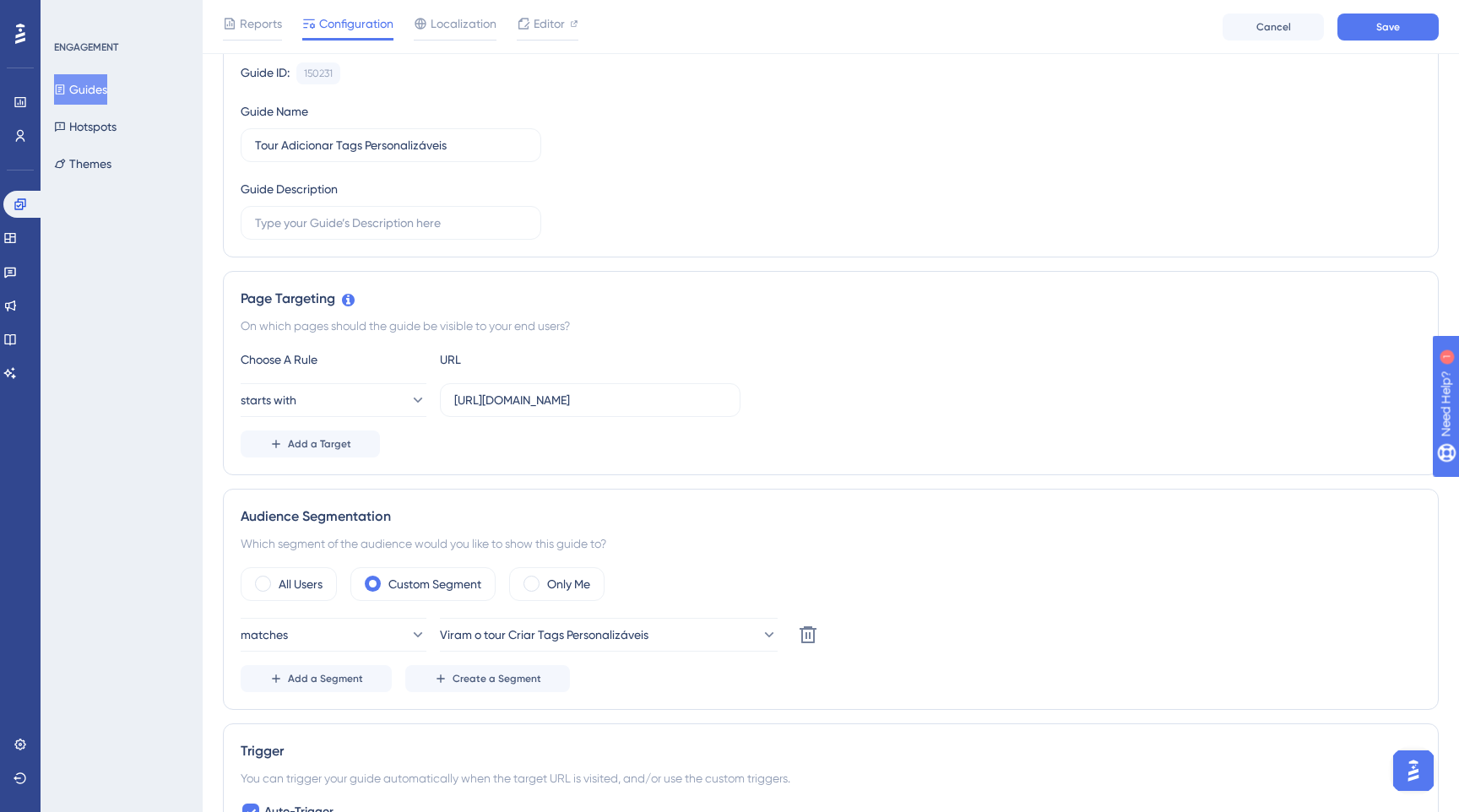
scroll to position [90, 0]
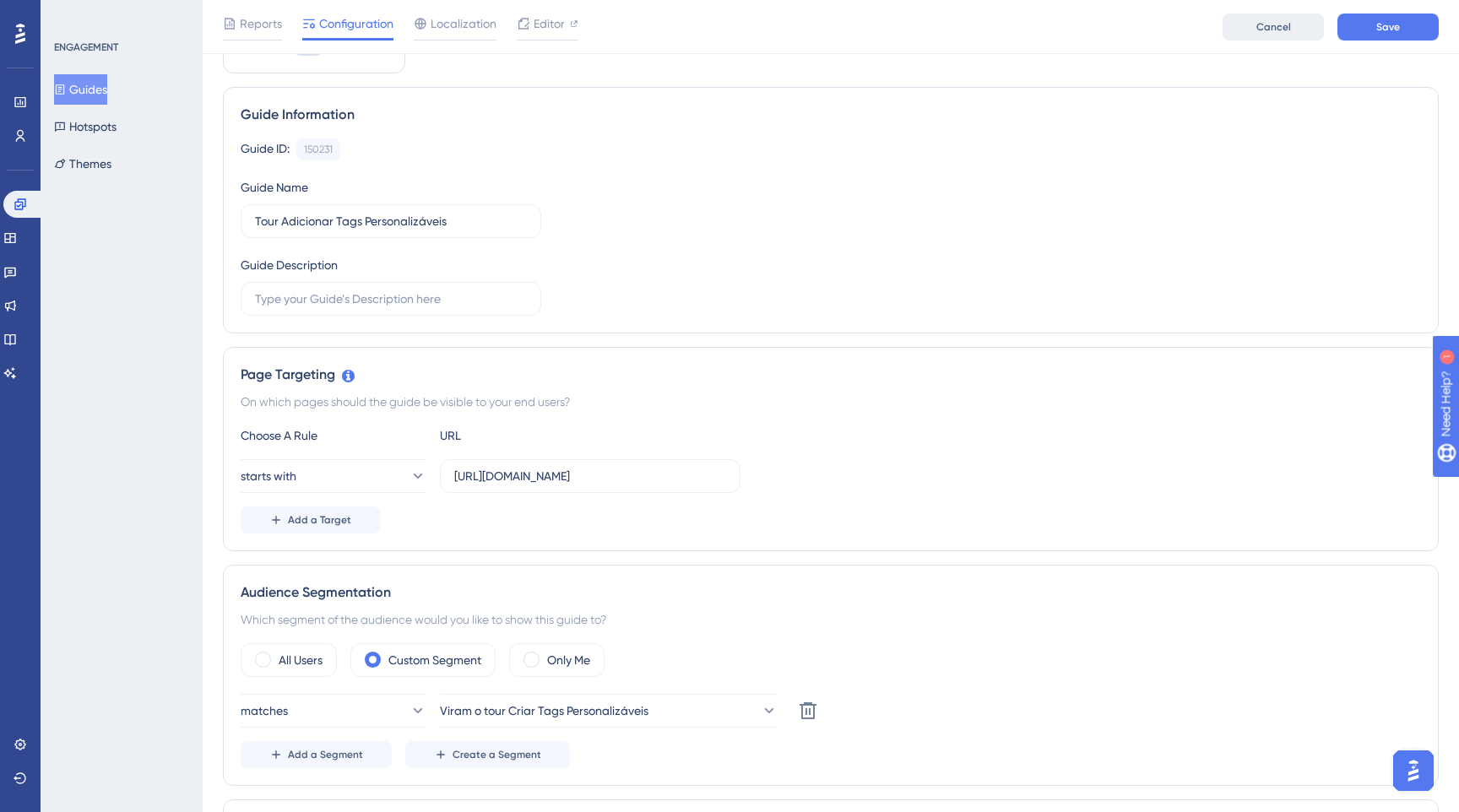
click at [1245, 34] on button "Cancel" at bounding box center [1273, 27] width 102 height 27
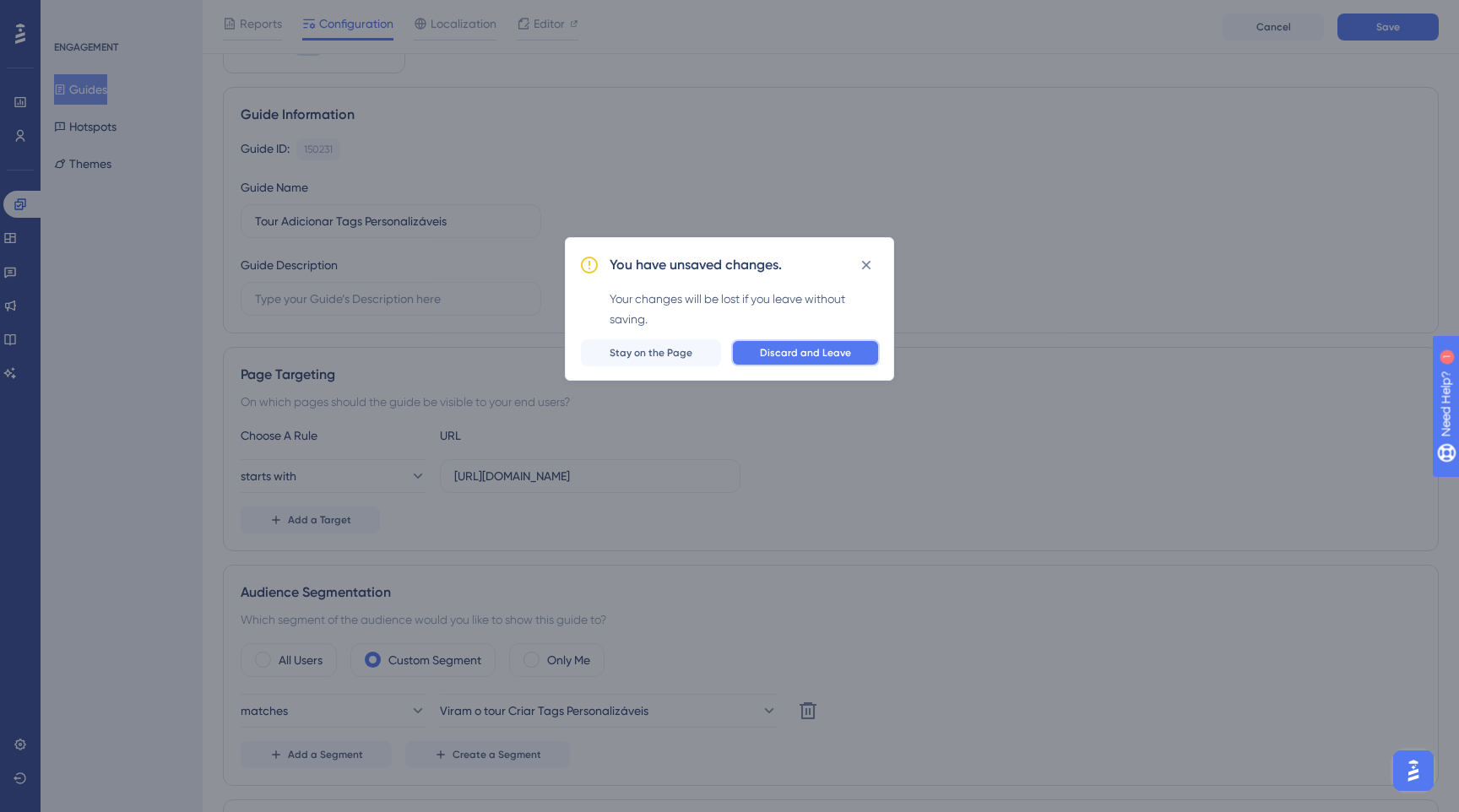
click at [828, 341] on button "Discard and Leave" at bounding box center [805, 352] width 149 height 27
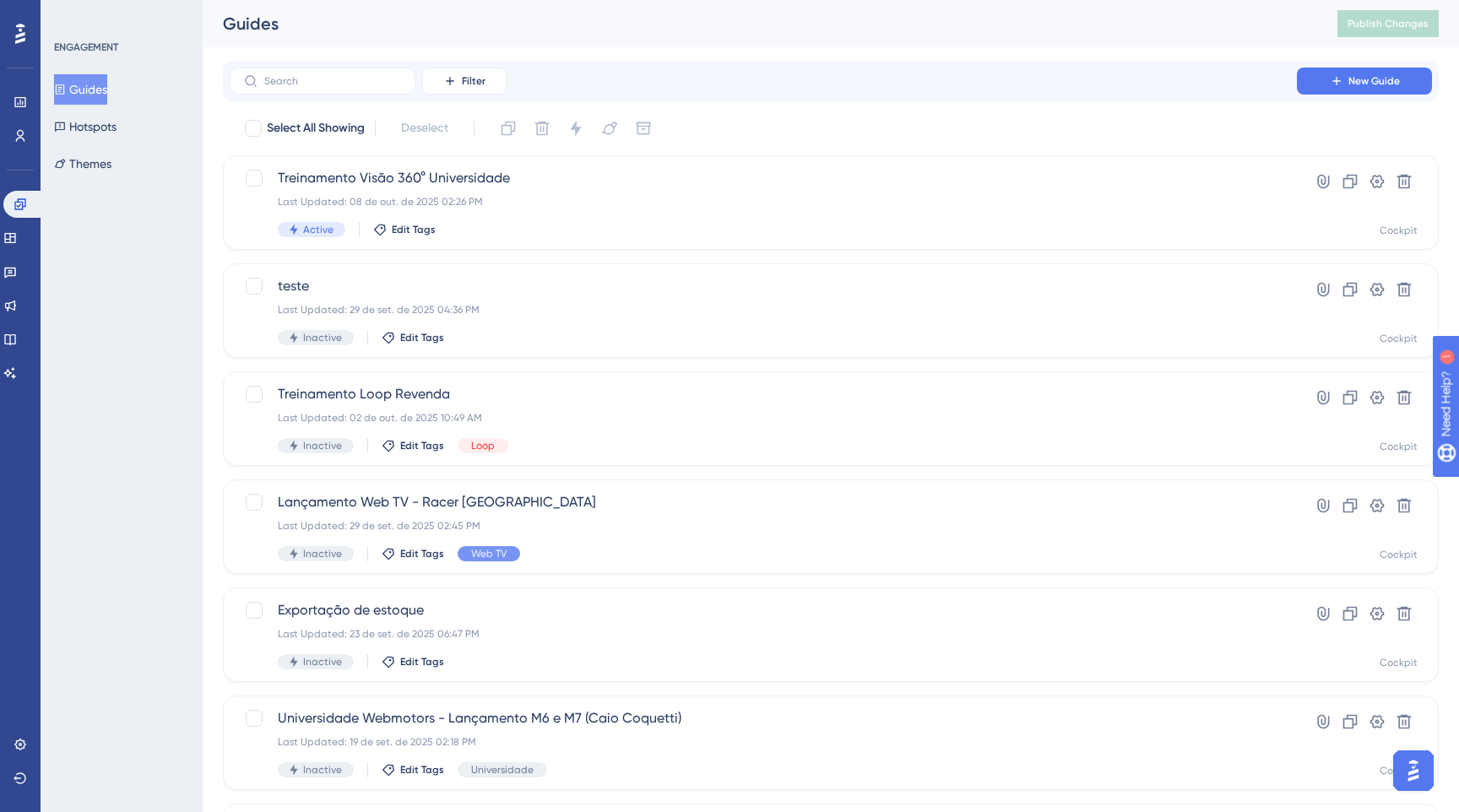
click at [779, 86] on div "Filter New Guide" at bounding box center [831, 80] width 1202 height 27
click at [543, 192] on div "Treinamento Visão 360° Universidade Last Updated: 08 de out. de 2025 02:26 PM A…" at bounding box center [762, 202] width 971 height 69
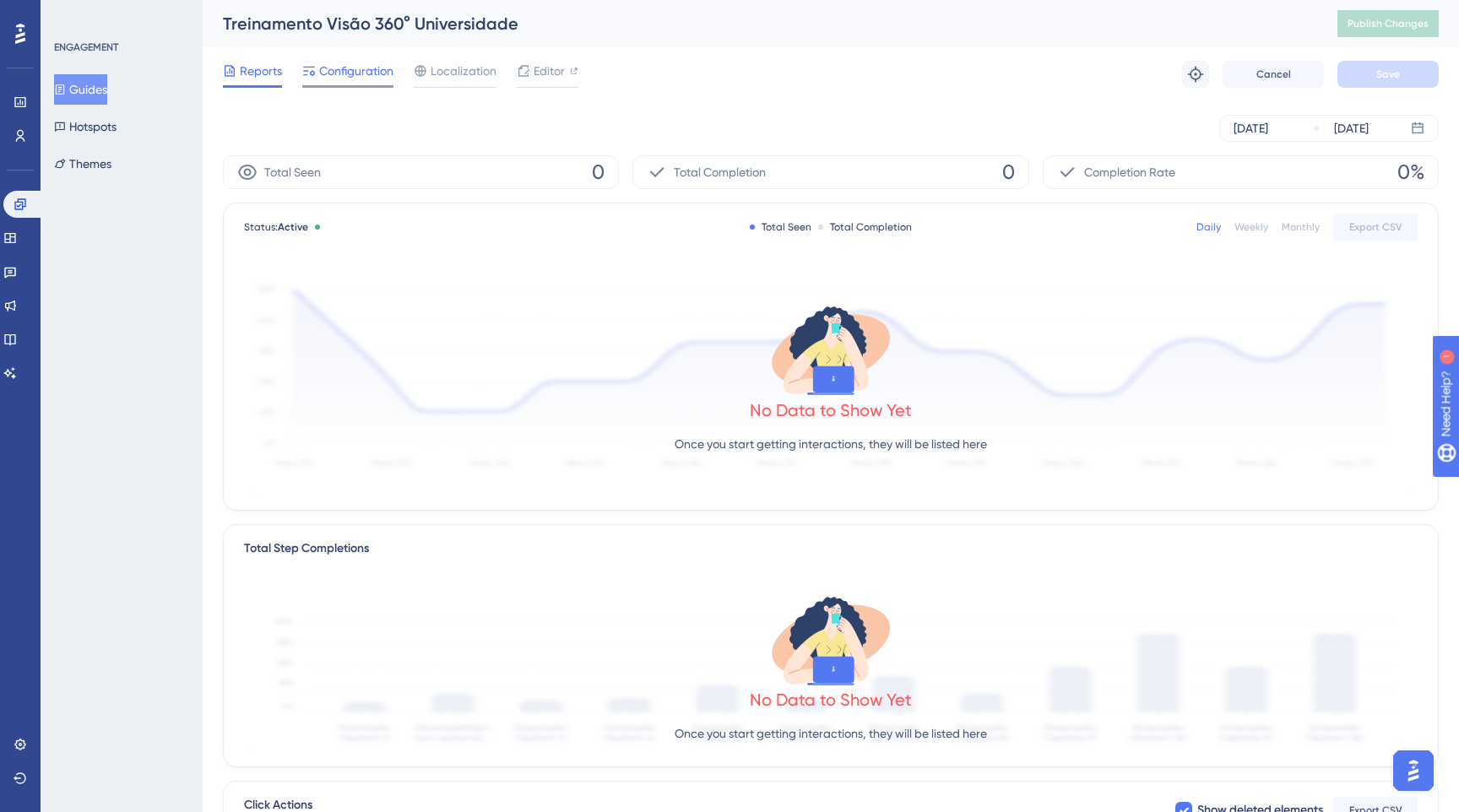
click at [352, 64] on span "Configuration" at bounding box center [357, 71] width 74 height 21
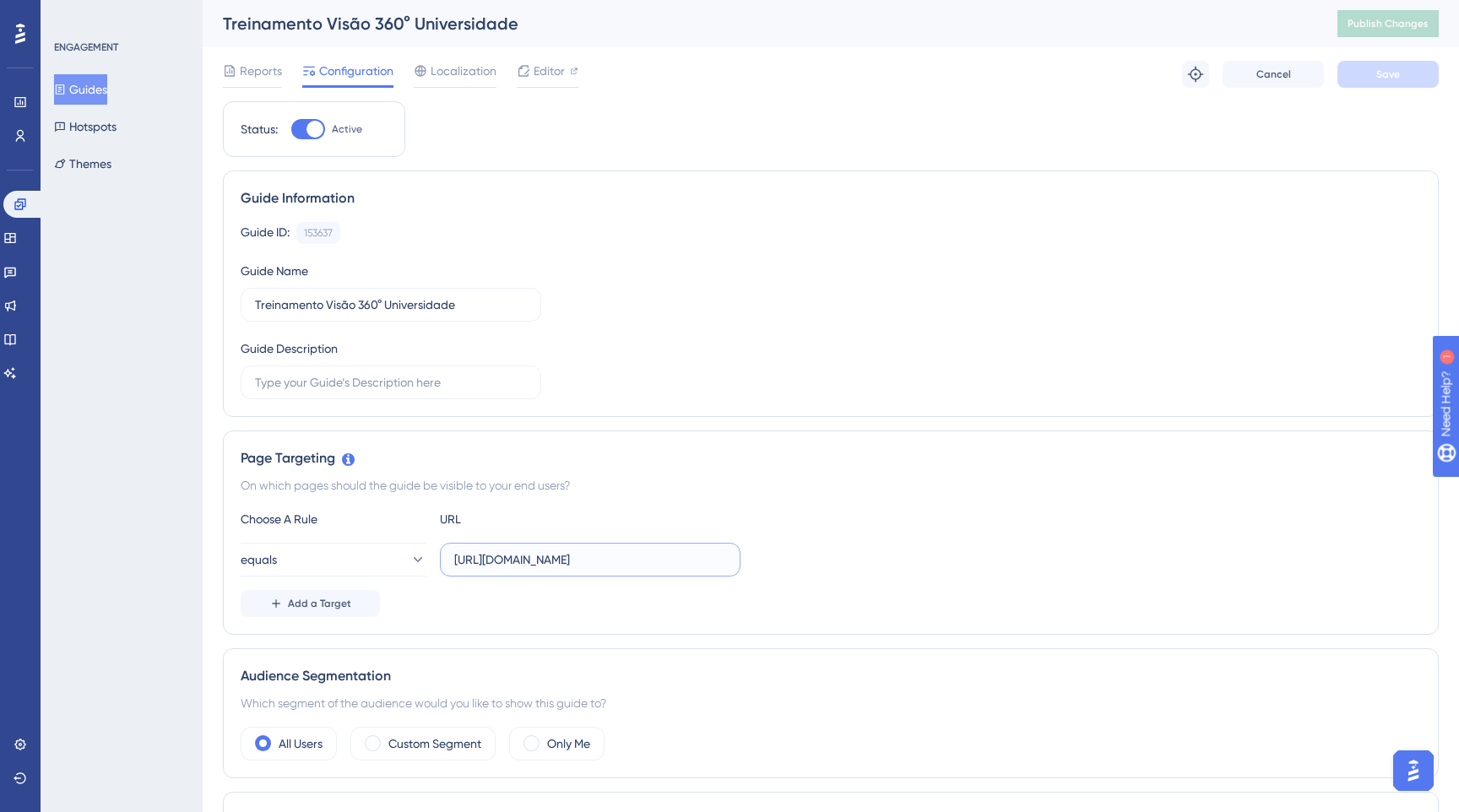
click at [655, 563] on input "[URL][DOMAIN_NAME]" at bounding box center [590, 560] width 272 height 19
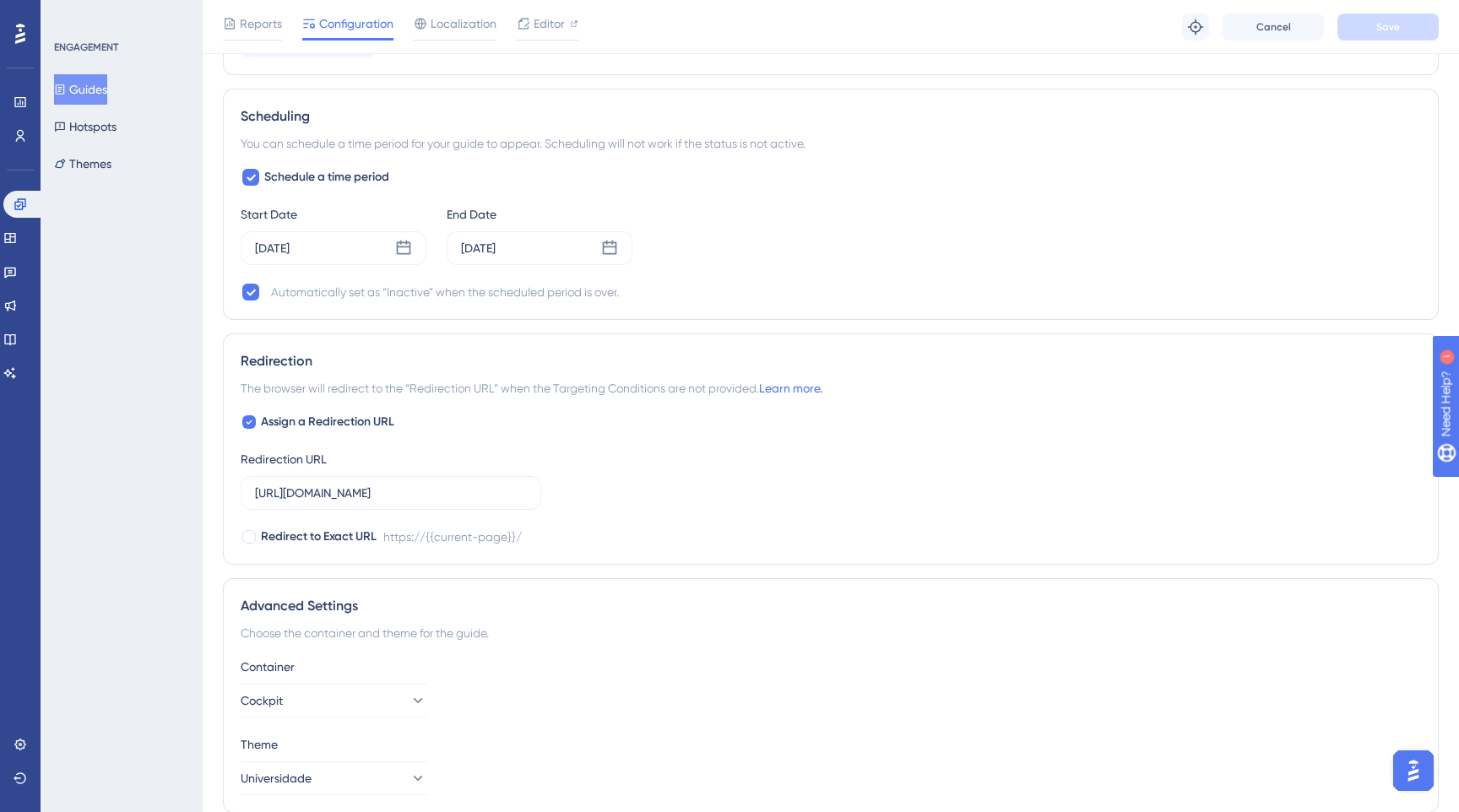
scroll to position [1043, 0]
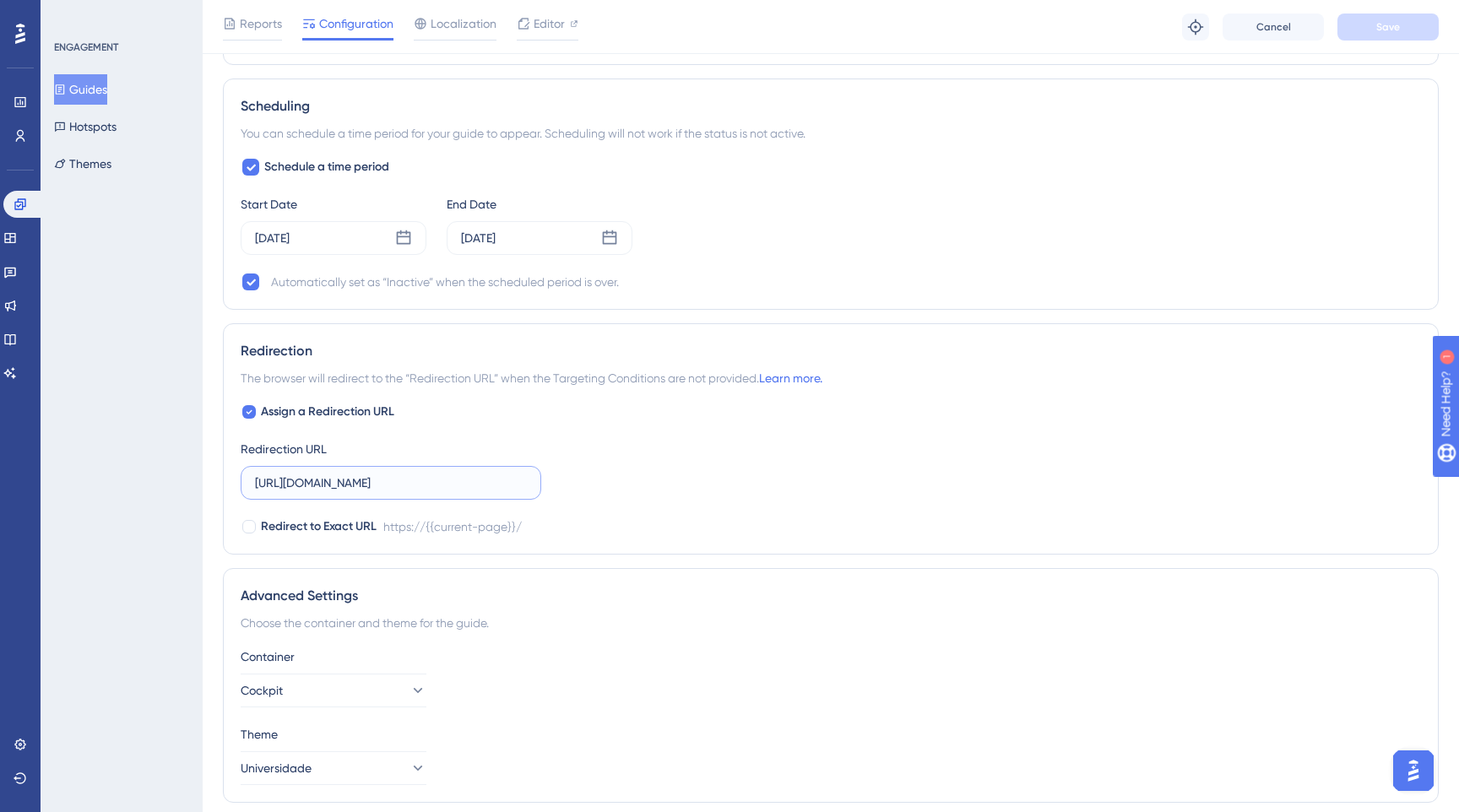
click at [457, 474] on input "[URL][DOMAIN_NAME]" at bounding box center [391, 483] width 272 height 19
click at [436, 484] on input "[URL][DOMAIN_NAME]" at bounding box center [391, 483] width 272 height 19
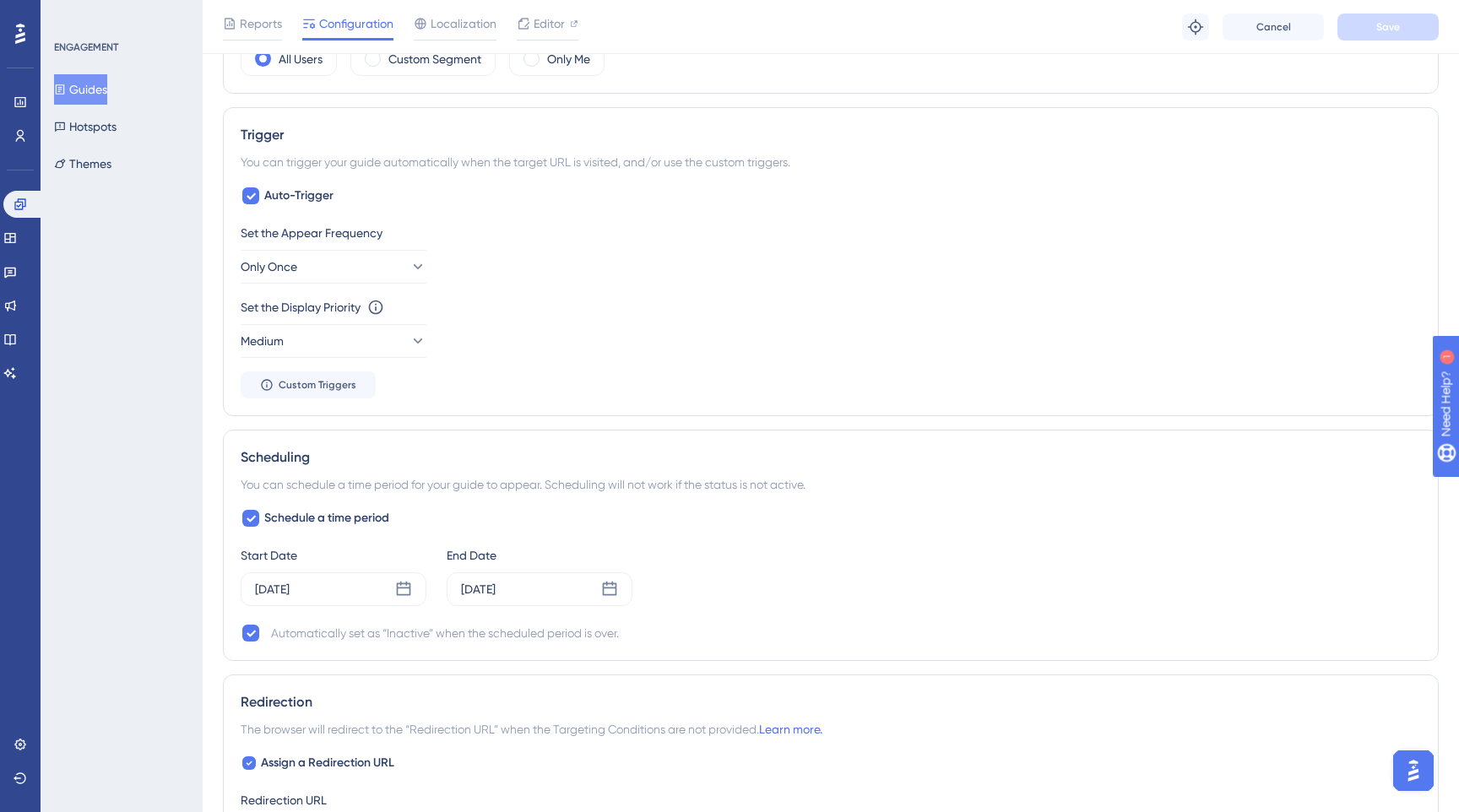
scroll to position [0, 0]
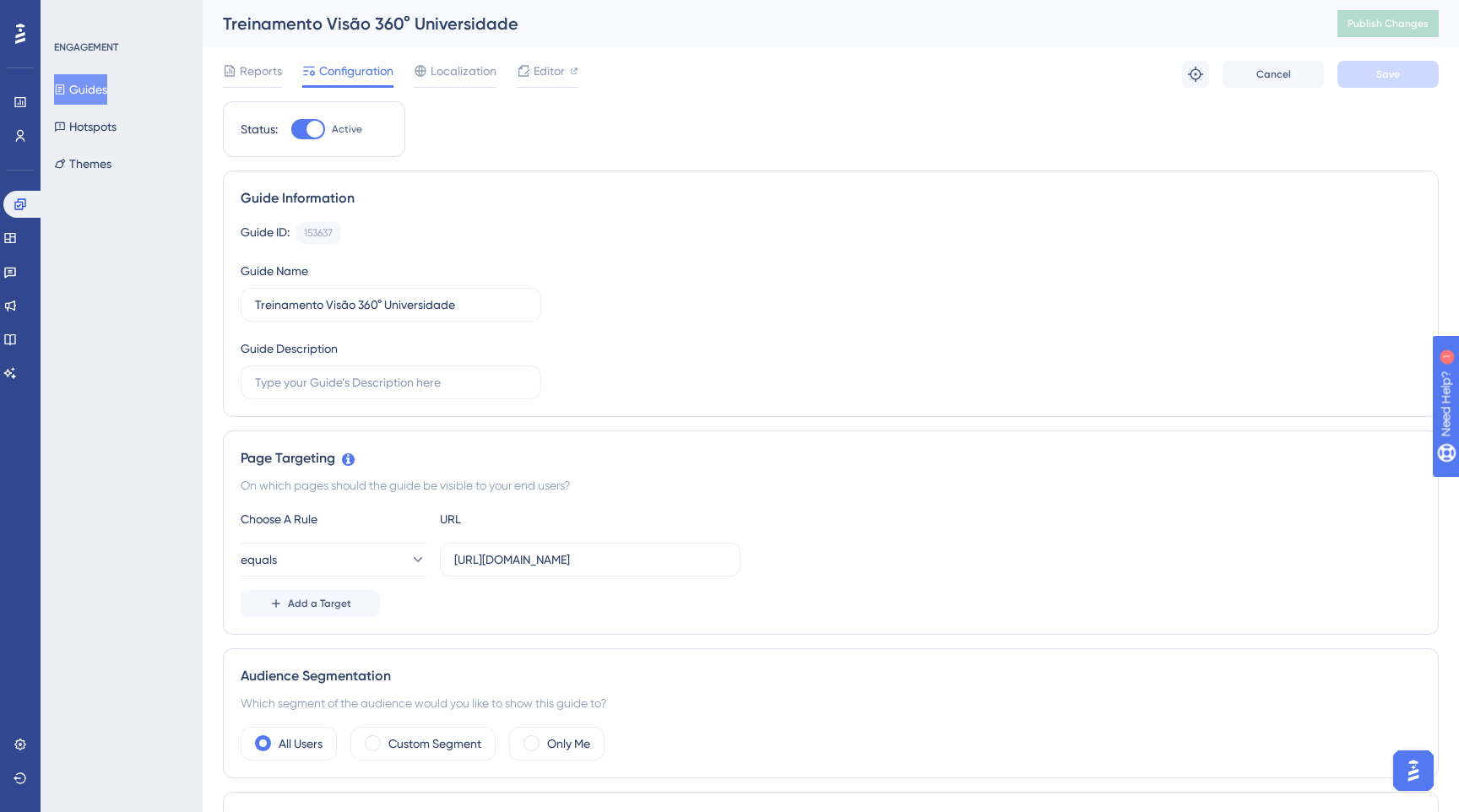
click at [556, 59] on div "Reports Configuration Localization Editor Troubleshoot Cancel Save" at bounding box center [831, 74] width 1216 height 54
click at [544, 40] on div at bounding box center [544, 40] width 0 height 0
click at [541, 69] on span "Editor" at bounding box center [549, 71] width 31 height 21
